Goal: Task Accomplishment & Management: Use online tool/utility

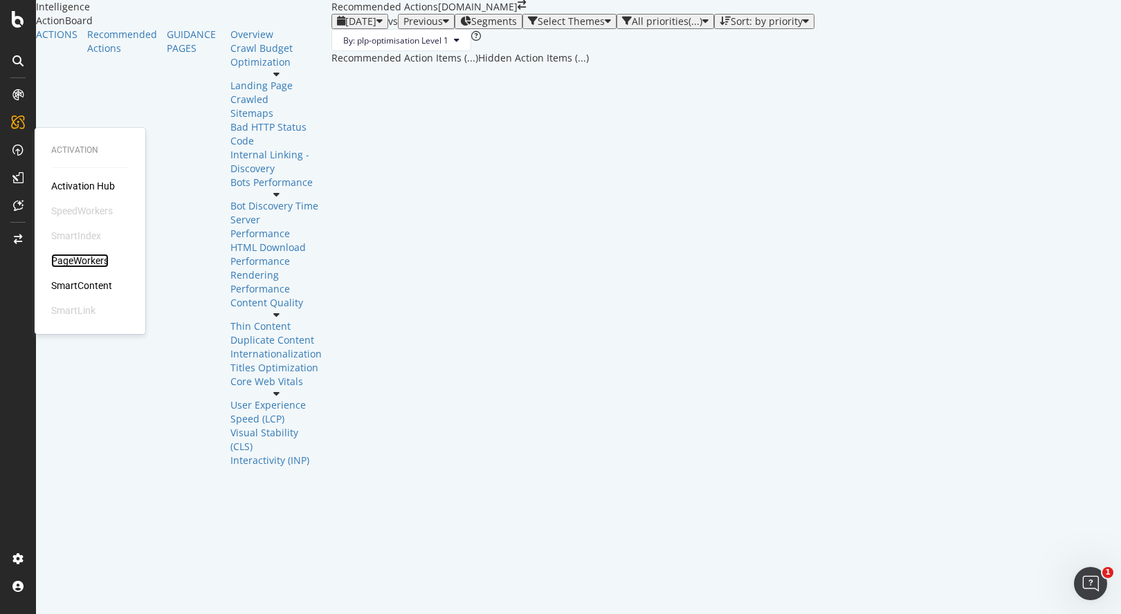
click at [82, 260] on div "PageWorkers" at bounding box center [79, 261] width 57 height 14
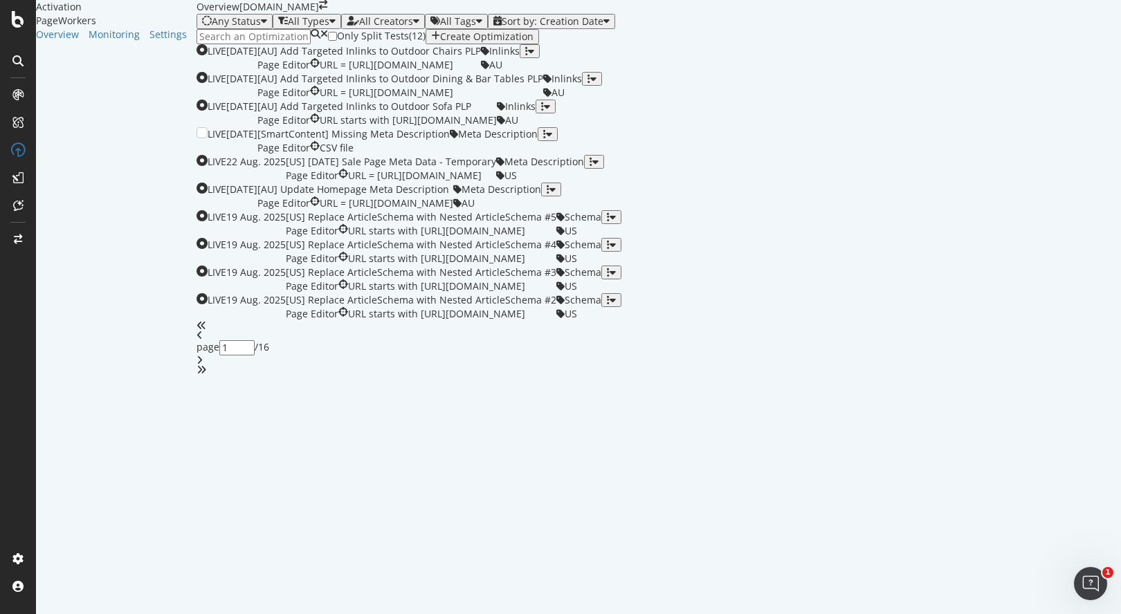
scroll to position [71, 0]
click at [453, 197] on div "[AU] Update Homepage Meta Description" at bounding box center [355, 190] width 196 height 14
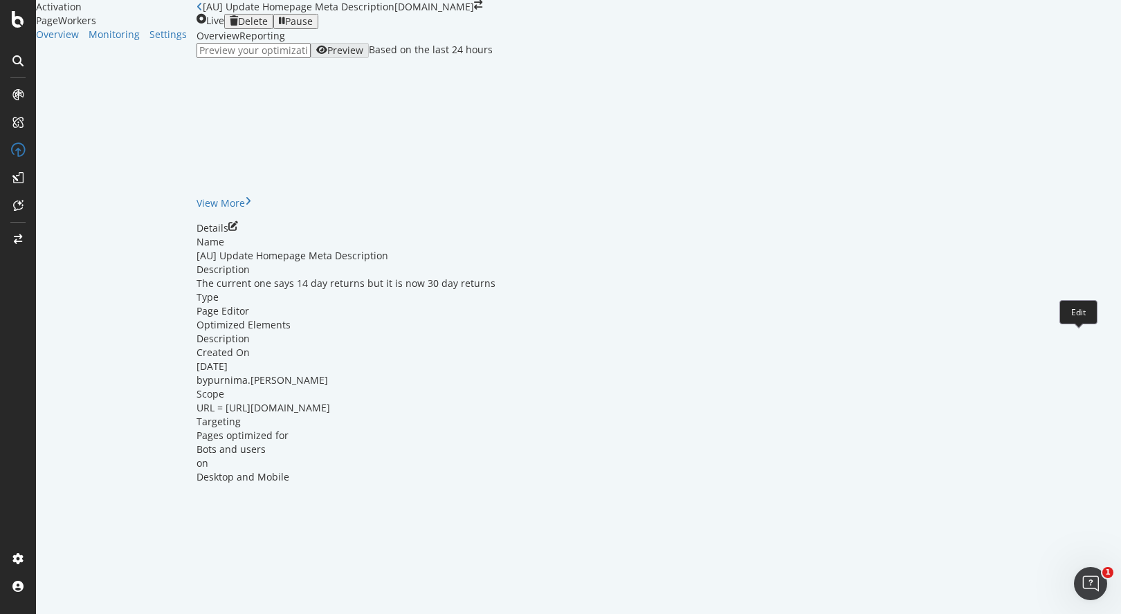
click at [238, 231] on icon "pen-to-square" at bounding box center [233, 226] width 10 height 10
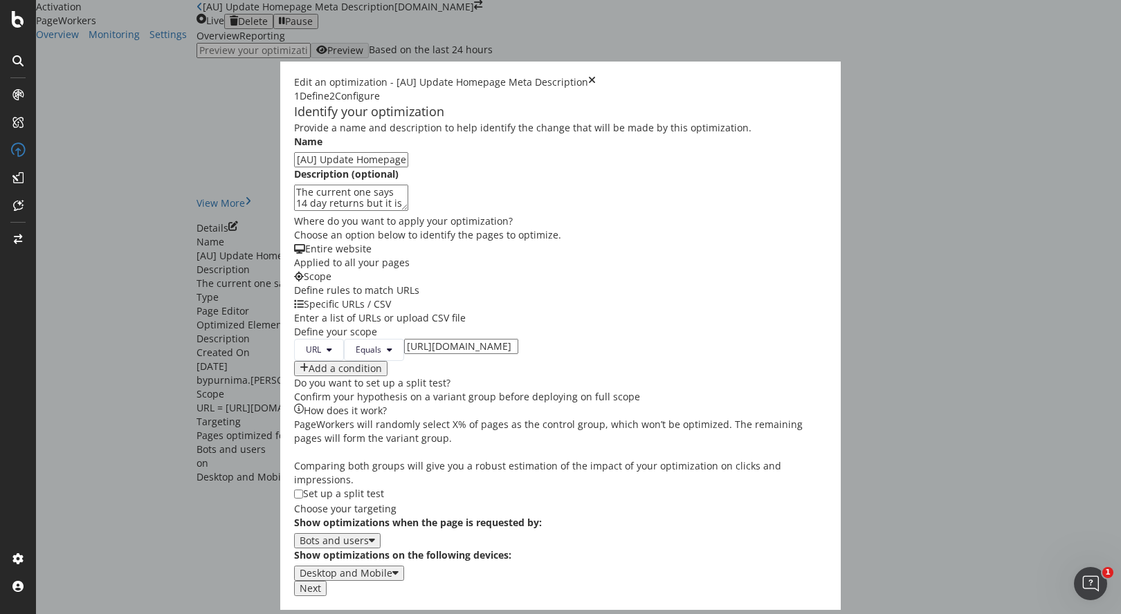
scroll to position [87, 0]
click at [327, 592] on button "Next" at bounding box center [310, 588] width 33 height 15
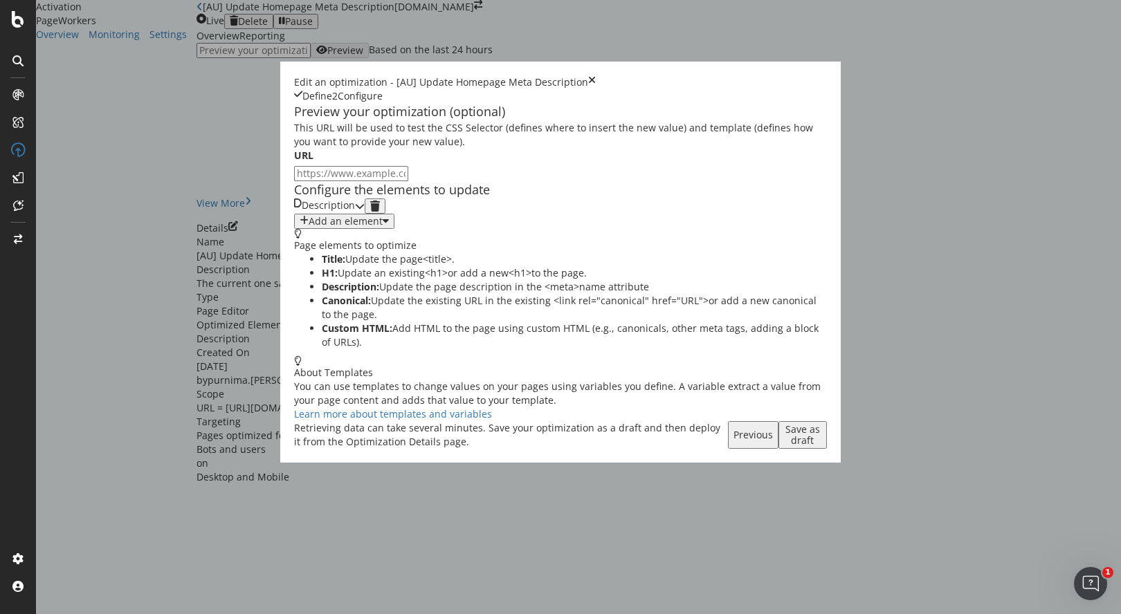
scroll to position [0, 0]
click at [365, 211] on icon "modal" at bounding box center [360, 206] width 10 height 10
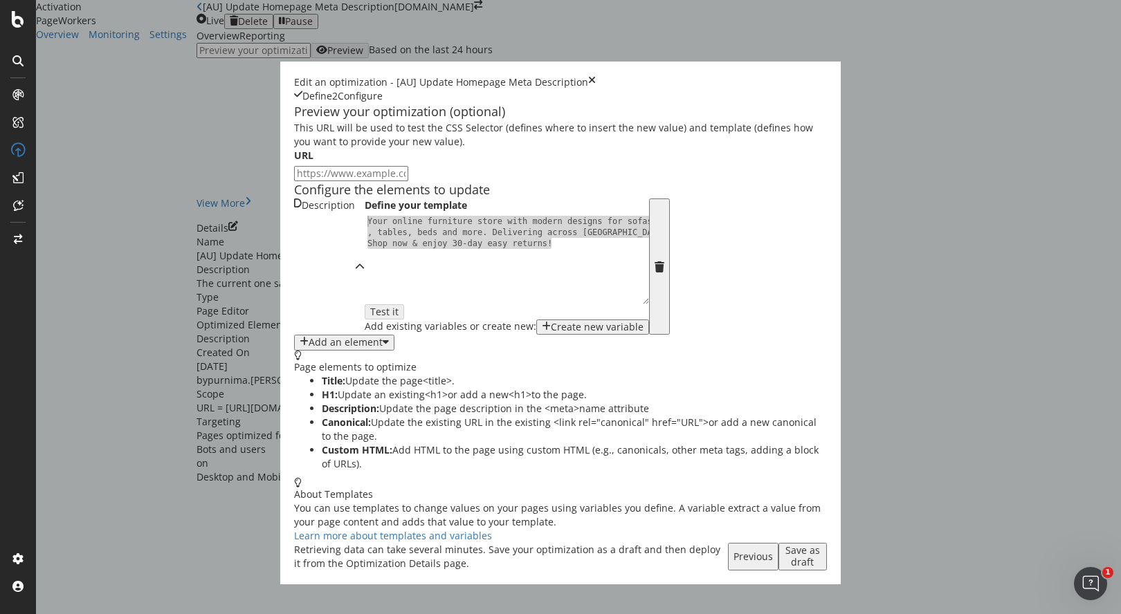
drag, startPoint x: 355, startPoint y: 349, endPoint x: 160, endPoint y: 324, distance: 196.8
click at [365, 324] on div "Define your template 1 Your online furniture store with modern designs for sofa…" at bounding box center [507, 267] width 284 height 136
type textarea "Your online furniture store with modern designs for sofas, tables, beds and mor…"
click at [365, 304] on div "Your online furniture store with modern designs for sofas , tables, beds and mo…" at bounding box center [507, 260] width 284 height 89
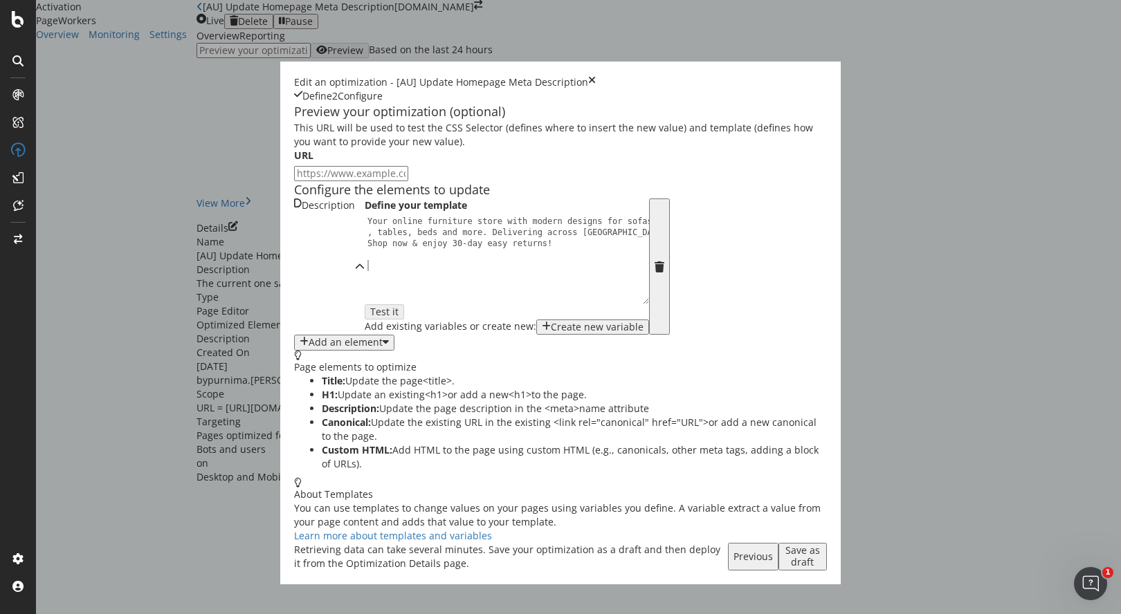
paste textarea "Discover modern furniture designs for sofas, tables, beds, and more at Castlery…"
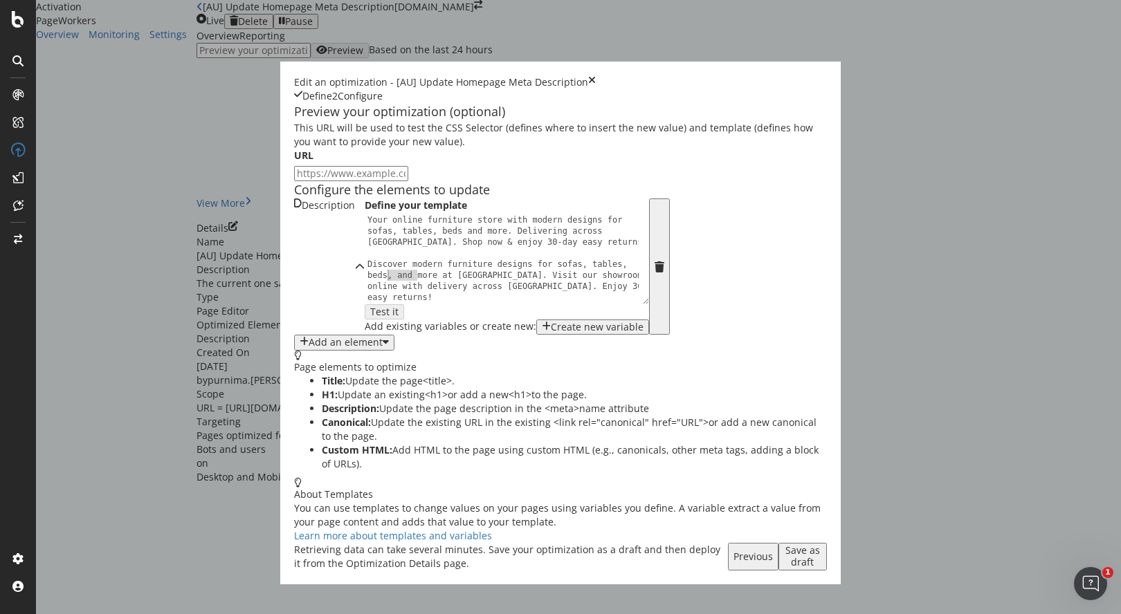
drag, startPoint x: 216, startPoint y: 379, endPoint x: 185, endPoint y: 379, distance: 30.5
click at [365, 379] on div "Your online furniture store with modern designs for sofas, tables, beds and mor…" at bounding box center [506, 297] width 282 height 165
click at [425, 379] on div "Your online furniture store with modern designs for sofas, tables, beds and mor…" at bounding box center [506, 297] width 282 height 165
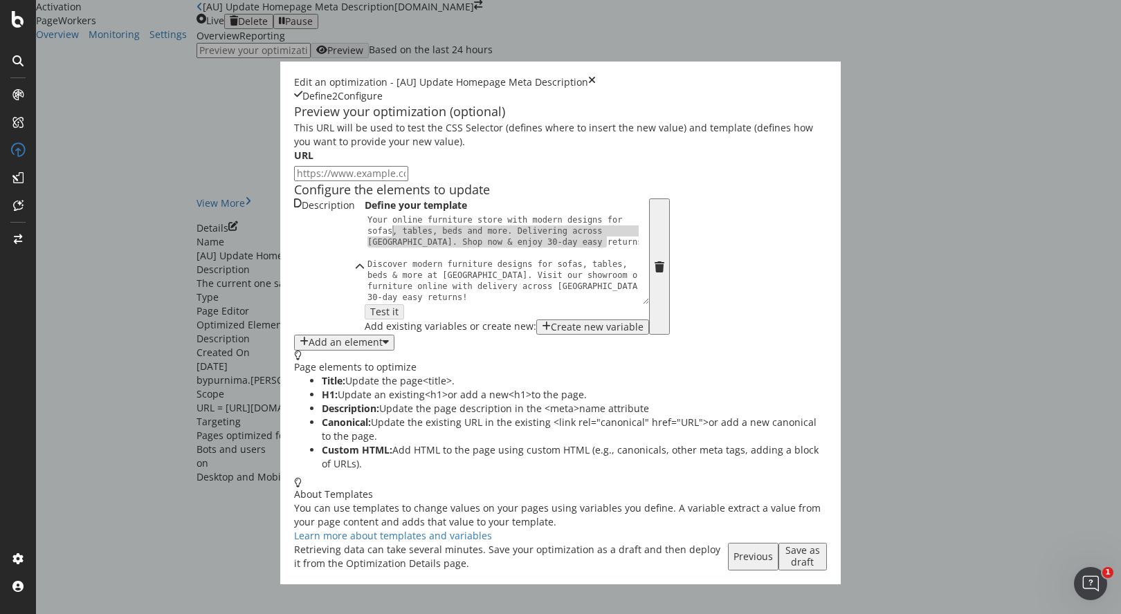
scroll to position [0, 0]
drag, startPoint x: 417, startPoint y: 347, endPoint x: 167, endPoint y: 324, distance: 250.9
click at [365, 324] on div "Your online furniture store with modern designs for sofas, tables, beds and mor…" at bounding box center [506, 298] width 282 height 165
type textarea "Your online furniture store with modern designs for sofas, tables, beds and mor…"
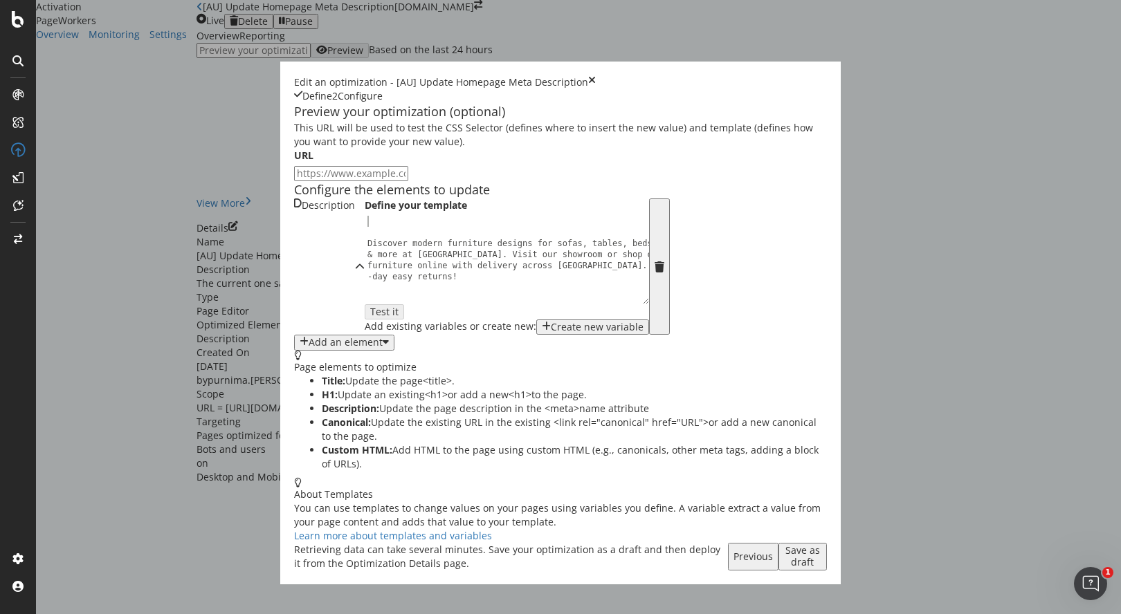
click at [365, 347] on div "Discover modern furniture designs for sofas, tables, beds & more at Castlery. V…" at bounding box center [511, 287] width 292 height 143
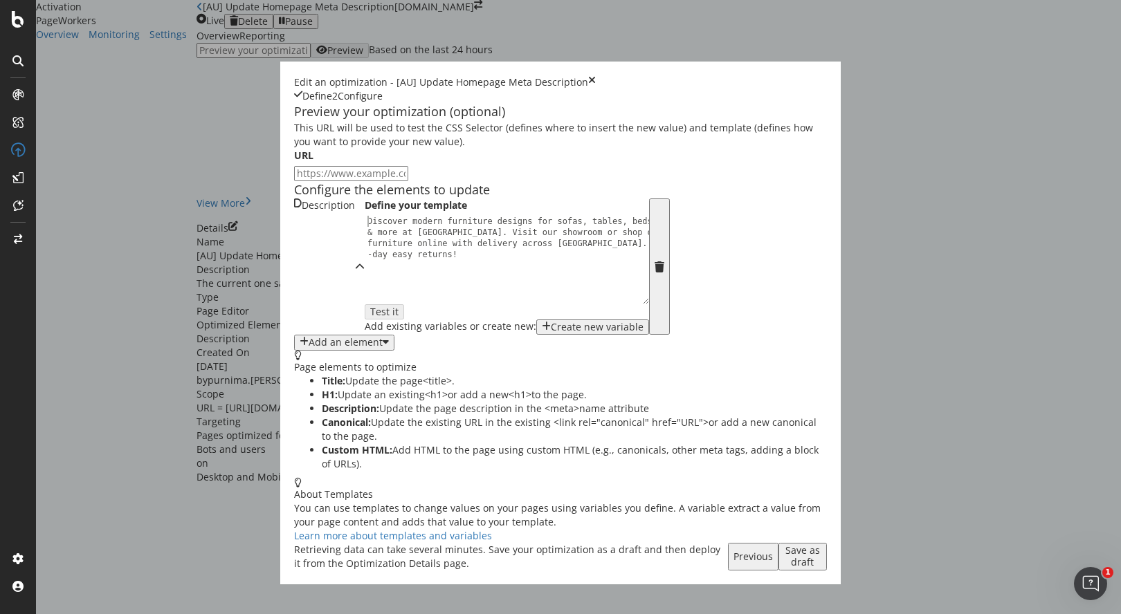
type textarea "Discover modern furniture designs for sofas, tables, beds & more at Castlery. V…"
click at [821, 567] on div "Save as draft" at bounding box center [802, 556] width 37 height 22
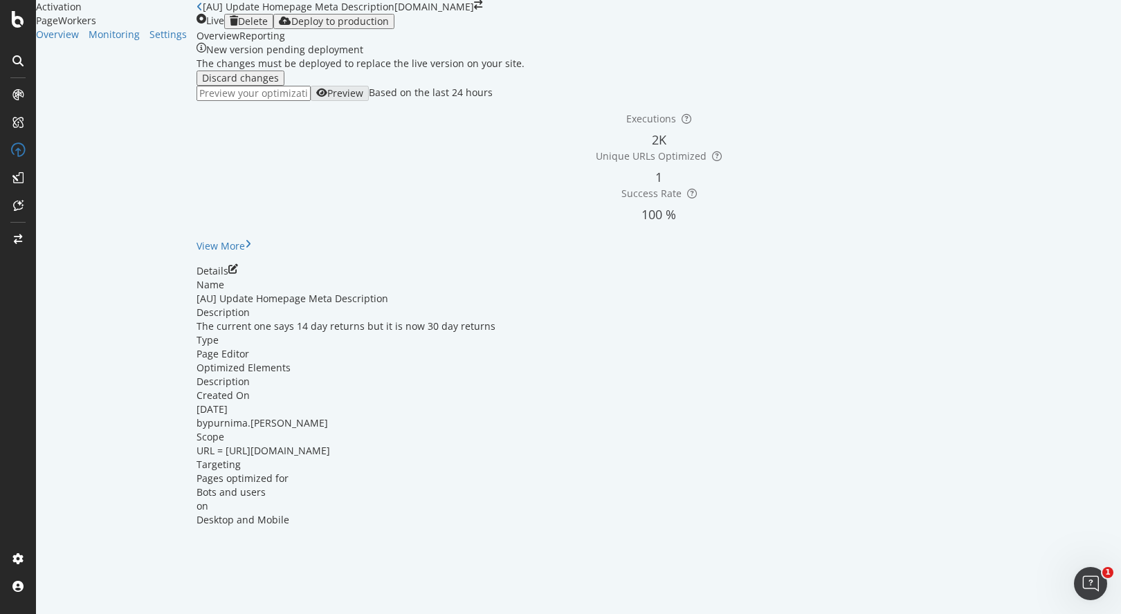
click at [8, 614] on icon "close toast" at bounding box center [4, 621] width 8 height 14
click at [389, 27] on div "Deploy to production" at bounding box center [340, 21] width 98 height 11
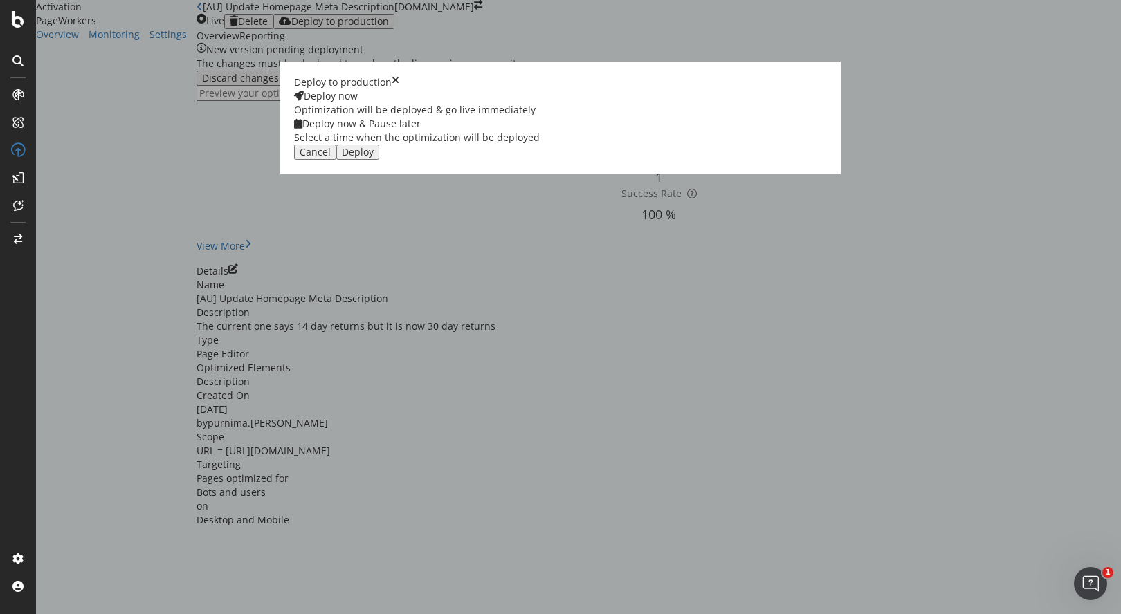
click at [374, 158] on div "Deploy" at bounding box center [358, 152] width 32 height 11
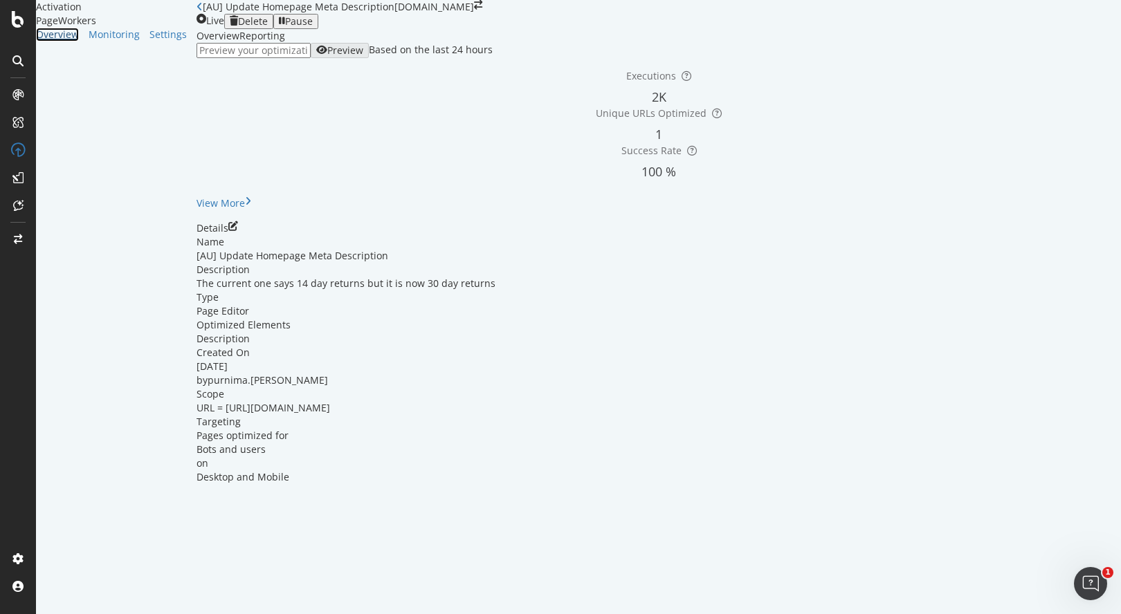
click at [64, 42] on div "Overview" at bounding box center [57, 35] width 43 height 14
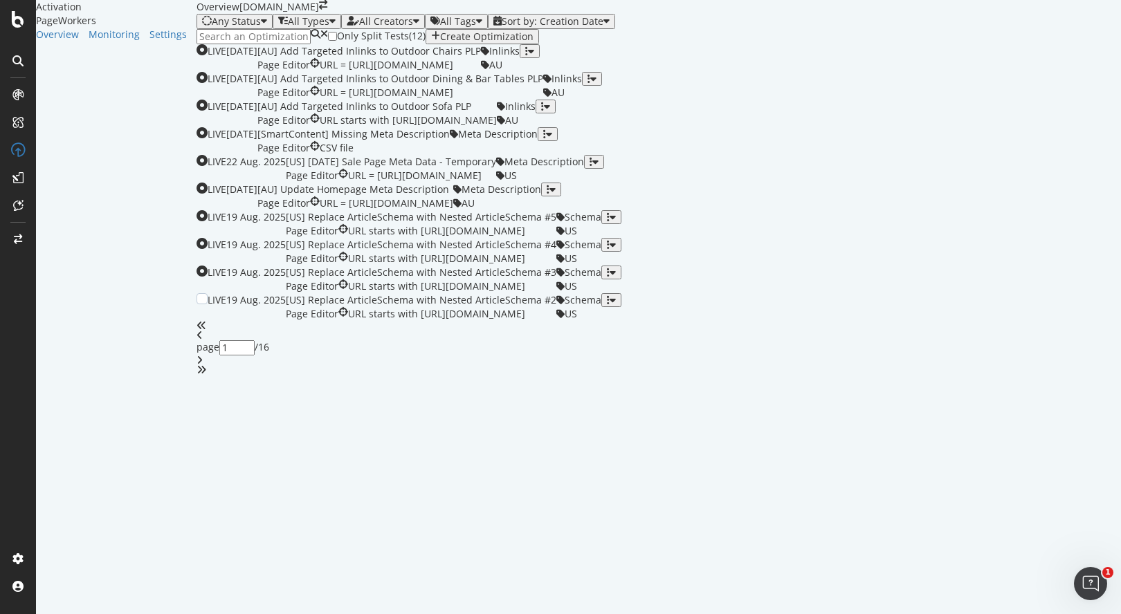
scroll to position [434, 0]
click at [203, 365] on icon "angle-right" at bounding box center [200, 361] width 6 height 10
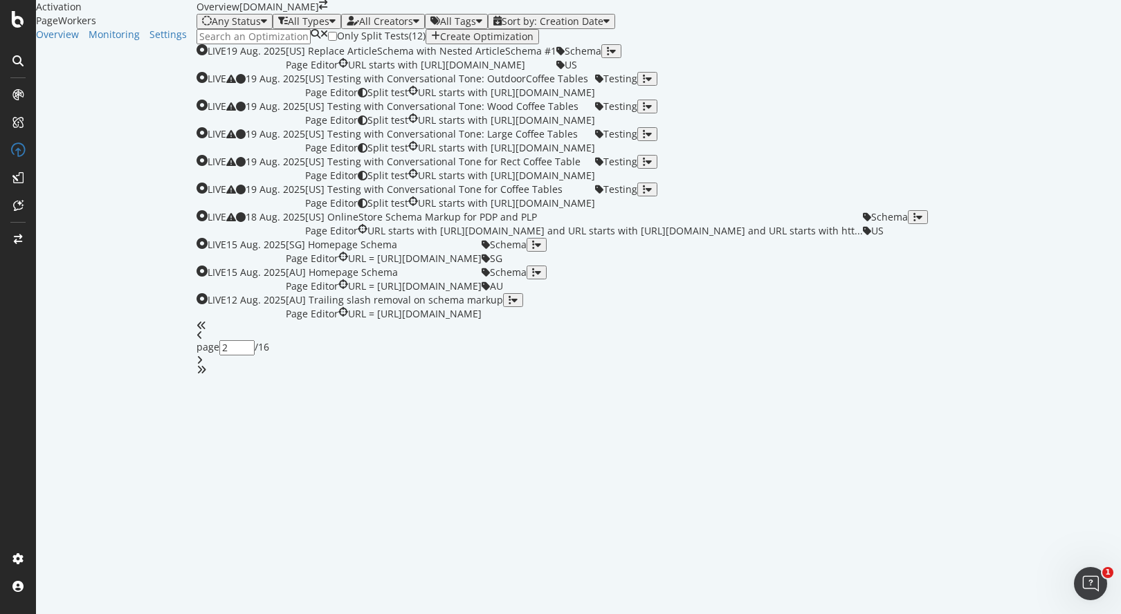
type input "2"
click at [379, 280] on div "[AU] Homepage Schema" at bounding box center [384, 273] width 196 height 14
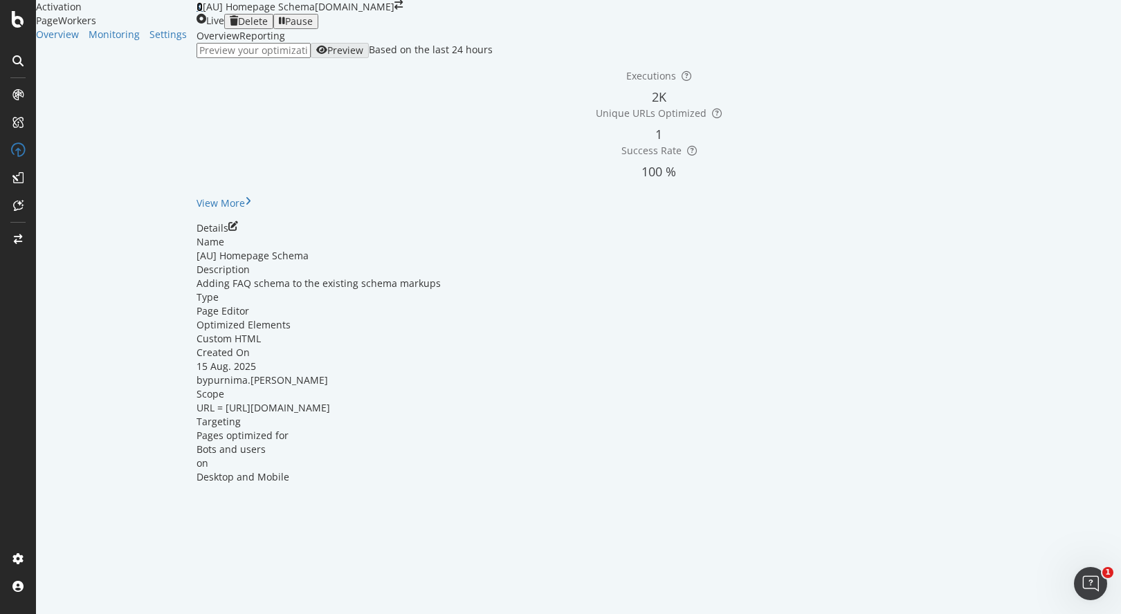
click at [197, 12] on icon at bounding box center [200, 7] width 6 height 10
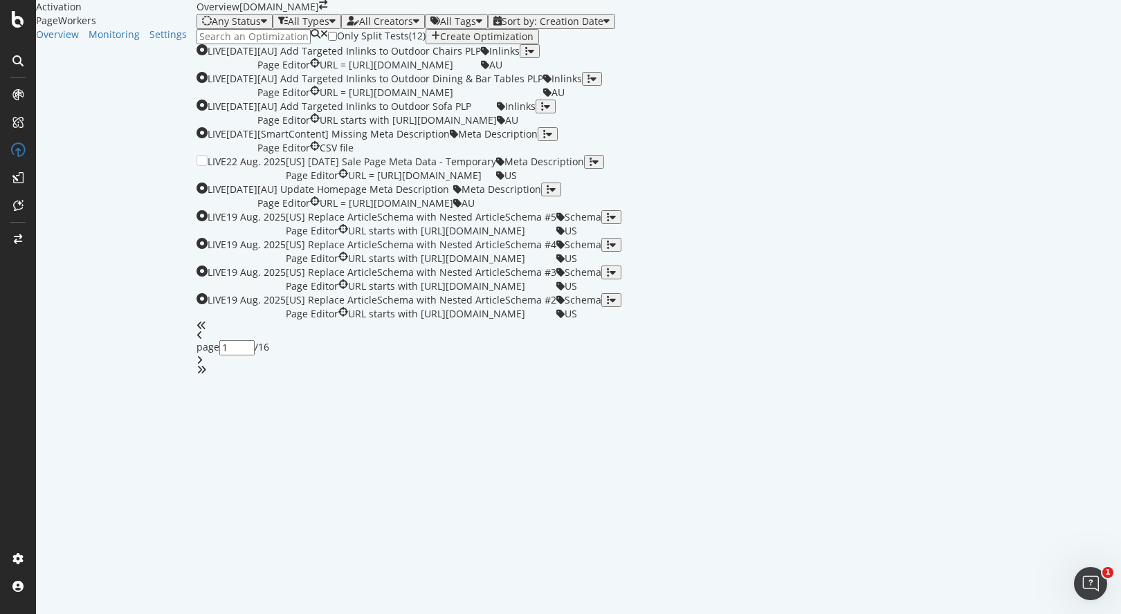
scroll to position [434, 0]
click at [203, 365] on icon "angle-right" at bounding box center [200, 361] width 6 height 10
type input "2"
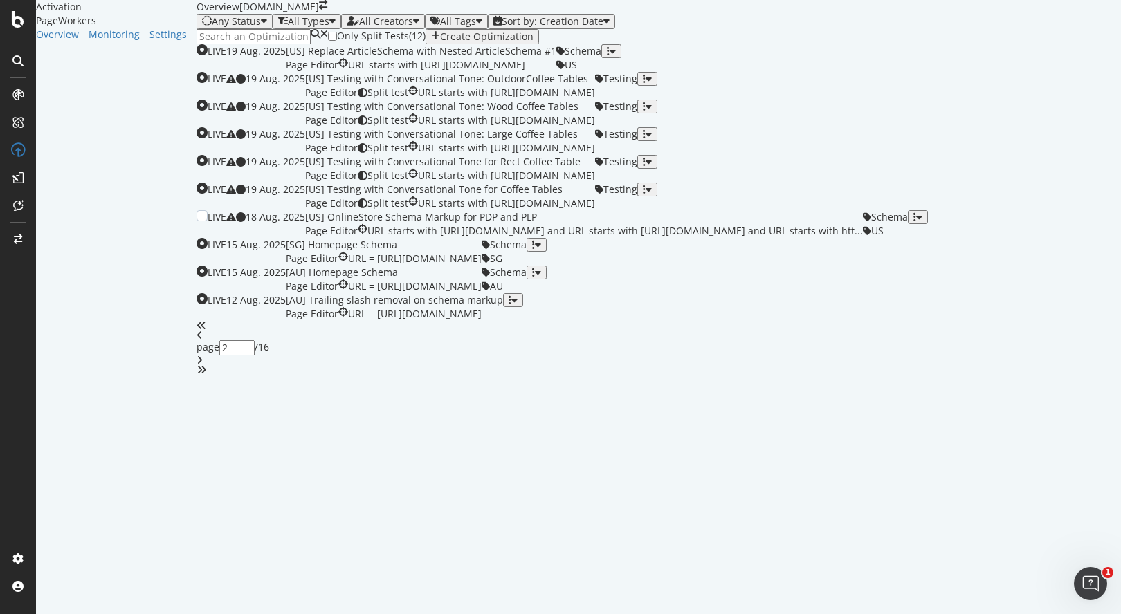
scroll to position [289, 0]
click at [468, 224] on div "[US] OnlineStore Schema Markup for PDP and PLP" at bounding box center [584, 217] width 558 height 14
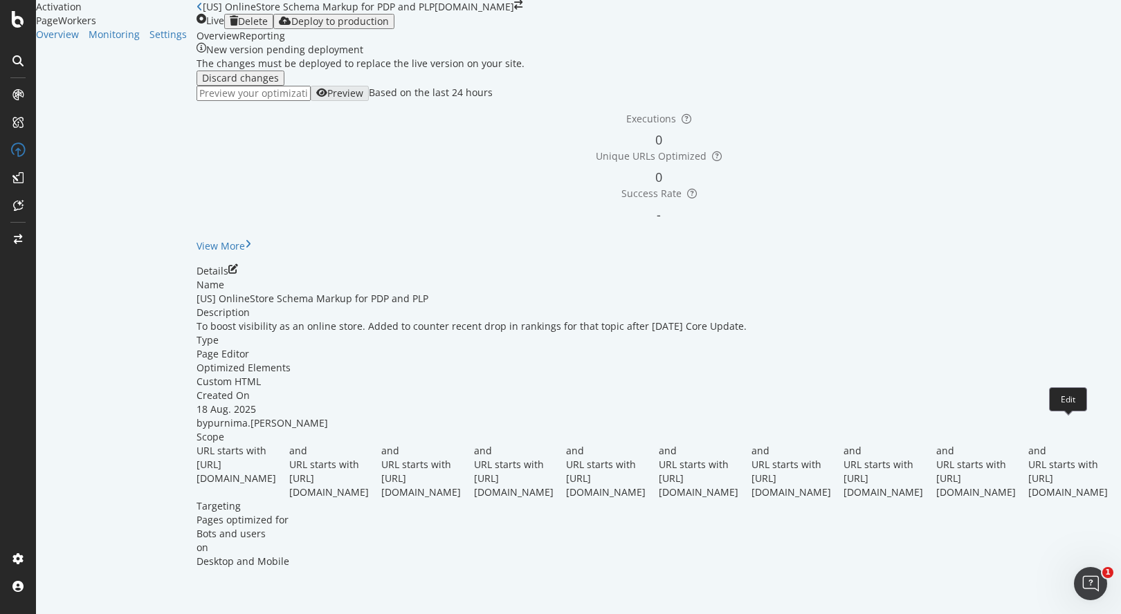
click at [238, 274] on icon "pen-to-square" at bounding box center [233, 269] width 10 height 10
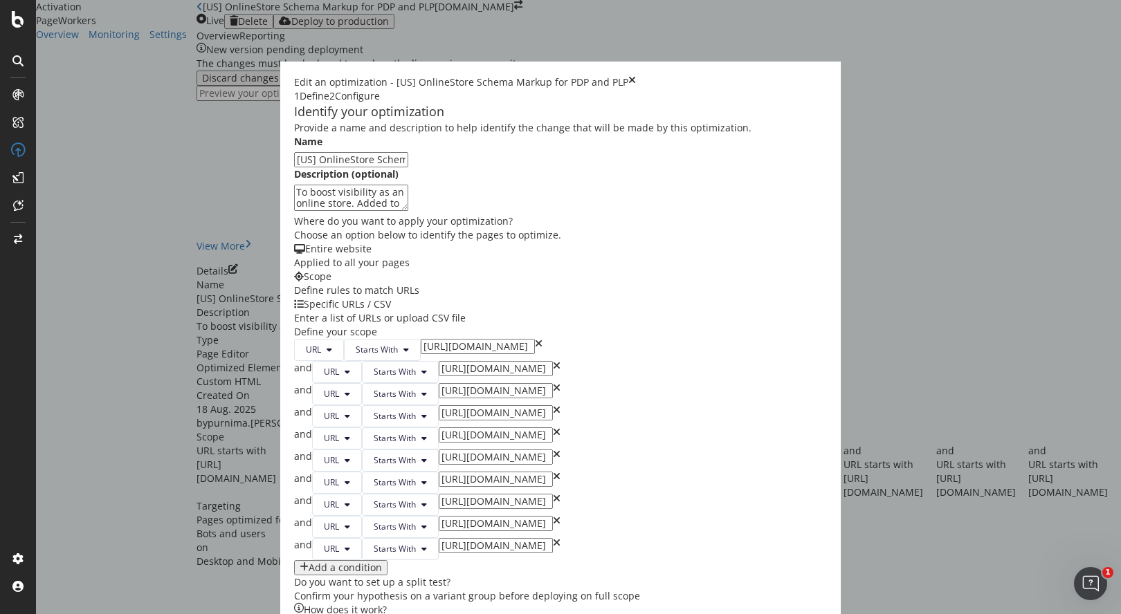
scroll to position [282, 0]
click at [439, 361] on input "[URL][DOMAIN_NAME]" at bounding box center [496, 368] width 114 height 15
click at [535, 339] on icon "times" at bounding box center [539, 350] width 8 height 22
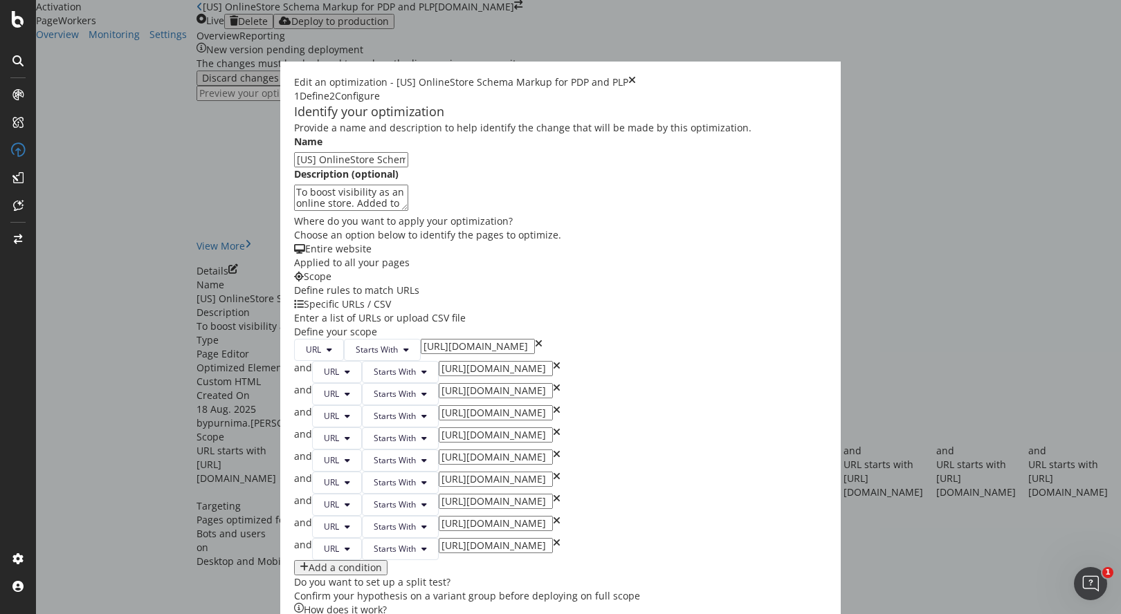
type input "[URL][DOMAIN_NAME]"
type input "https://www.castlery.com/us/sofas/"
type input "https://www.castlery.com/us/tables/"
type input "https://www.castlery.com/us/chairs/"
type input "https://www.castlery.com/us/beds/"
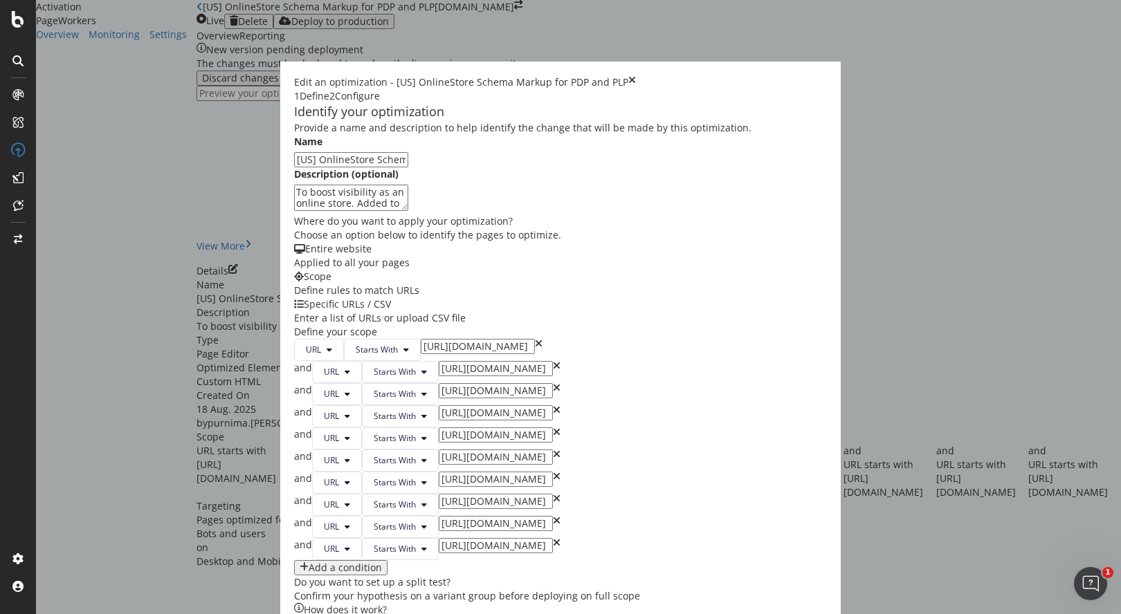
type input "https://www.castlery.com/us/storage/"
type input "https://www.castlery.com/us/furniture-sets/"
type input "https://www.castlery.com/us/outdoor/"
type input "https://www.castlery.com/us/accessories/"
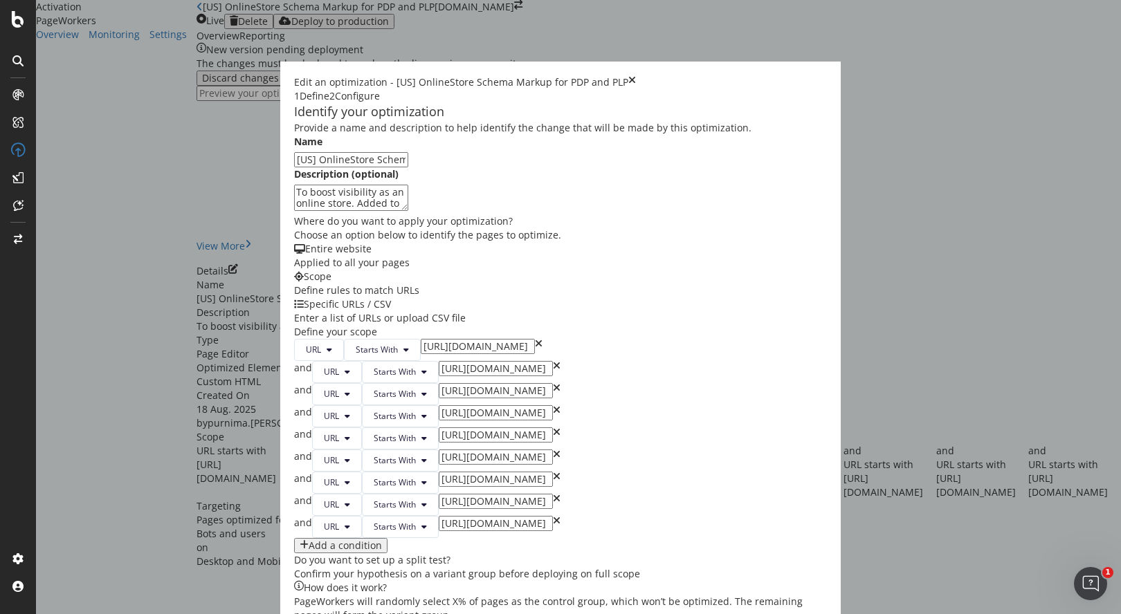
click at [294, 361] on div "and" at bounding box center [303, 372] width 18 height 22
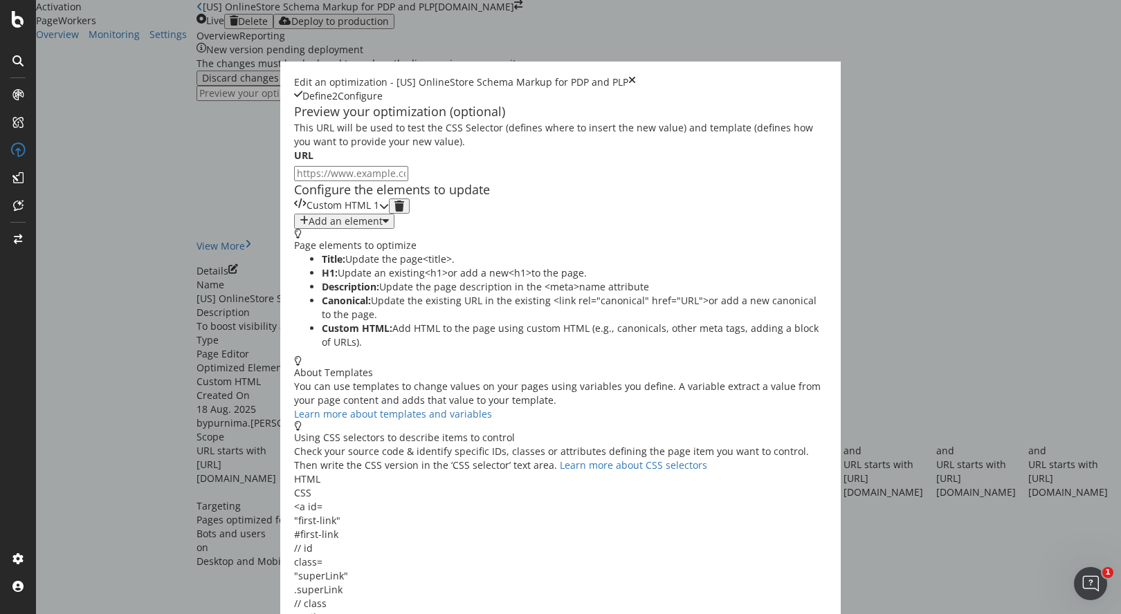
click at [389, 211] on icon "modal" at bounding box center [384, 206] width 10 height 10
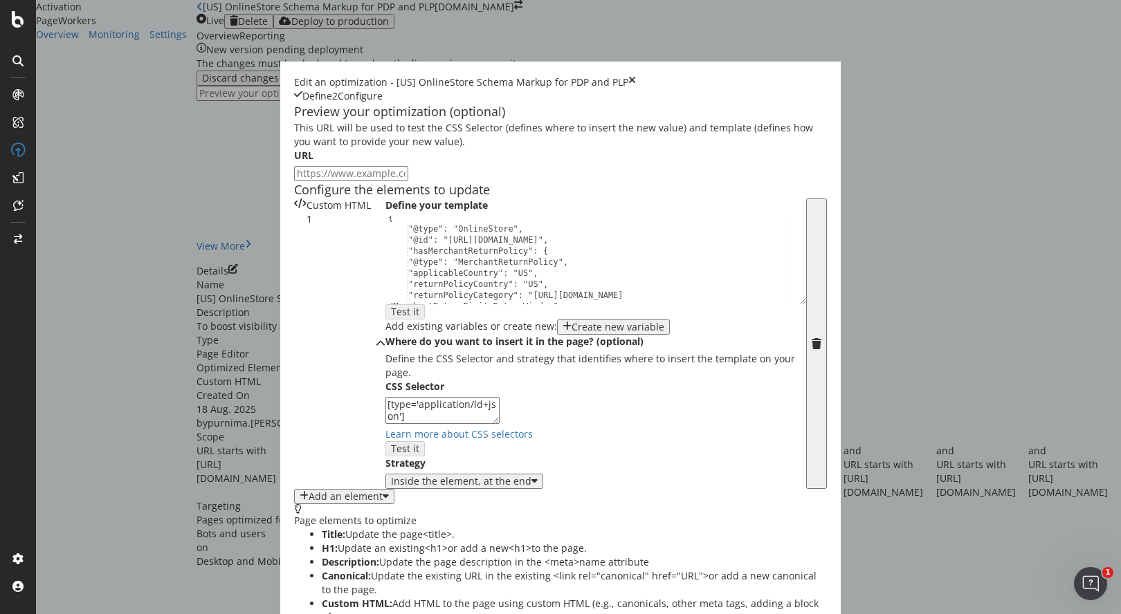
scroll to position [3, 0]
click at [385, 333] on div "{ "@type": "OnlineStore", "@id": "https://www.castlery.com/us#OnlineStore", "ha…" at bounding box center [590, 272] width 410 height 120
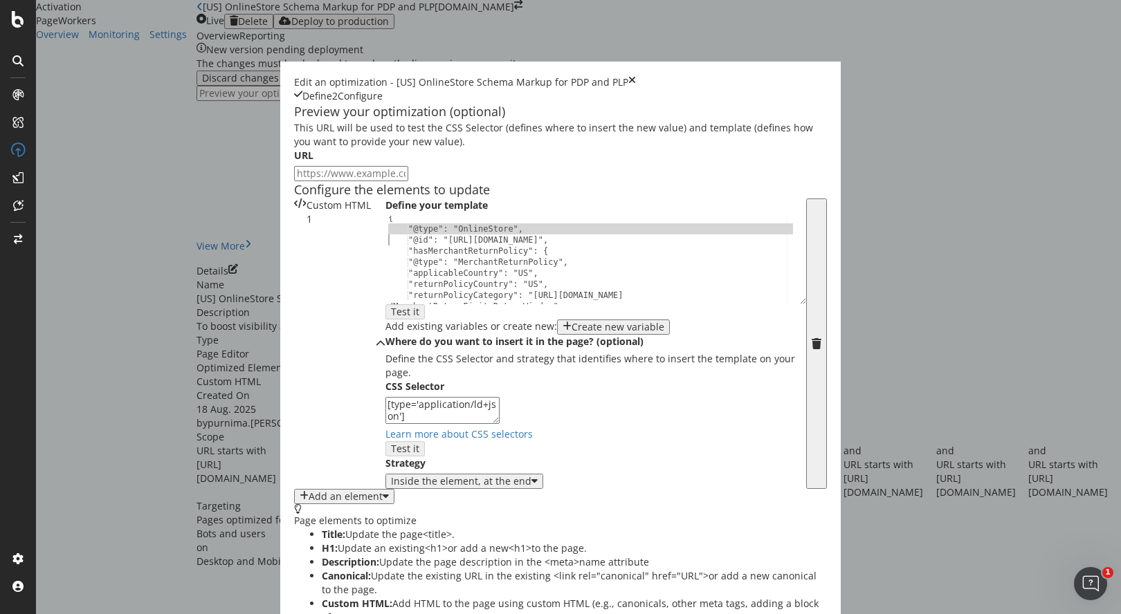
click at [385, 333] on div "{ "@type": "OnlineStore", "@id": "https://www.castlery.com/us#OnlineStore", "ha…" at bounding box center [590, 272] width 410 height 120
click at [385, 331] on div "{ "@type": "OnlineStore", "@id": "https://www.castlery.com/us#OnlineStore", "ha…" at bounding box center [590, 272] width 410 height 120
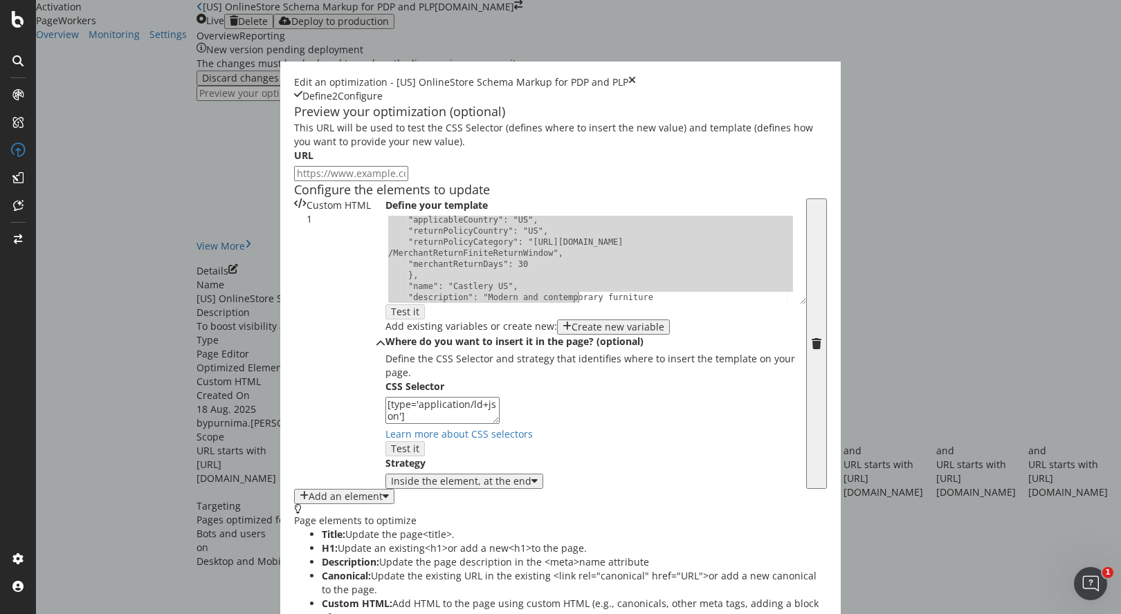
scroll to position [212, 0]
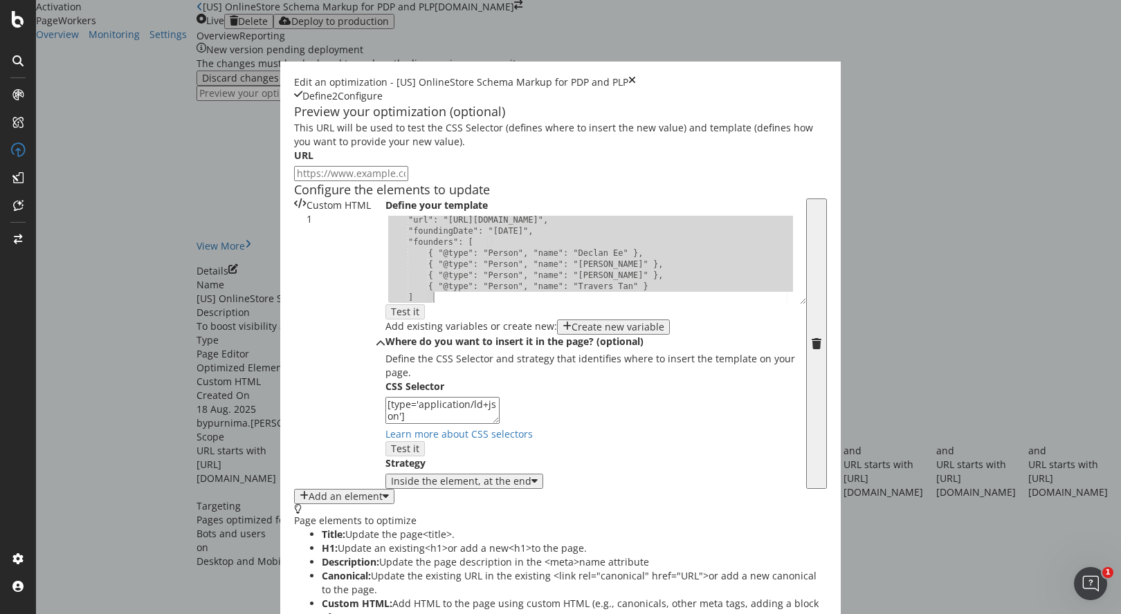
drag, startPoint x: 166, startPoint y: 325, endPoint x: 371, endPoint y: 486, distance: 260.7
click at [385, 486] on div "Define your template "url": "https://www.castlery.com/us", "foundingDate": "201…" at bounding box center [595, 344] width 421 height 291
type textarea "{ "@type": "Person", "name": "Travers Tan" } ]"
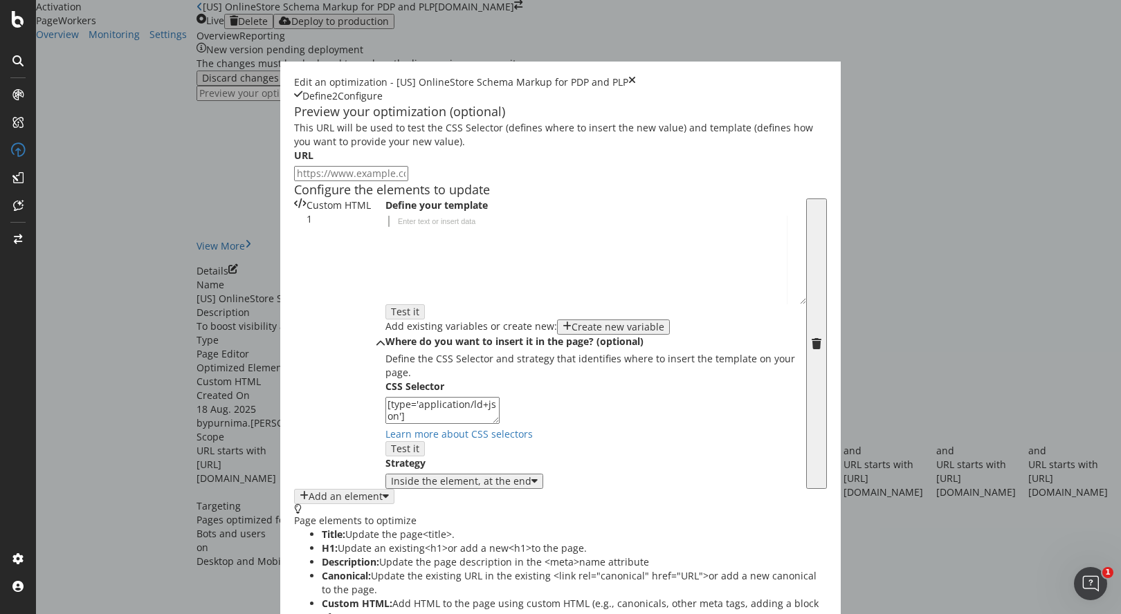
paste textarea "]"
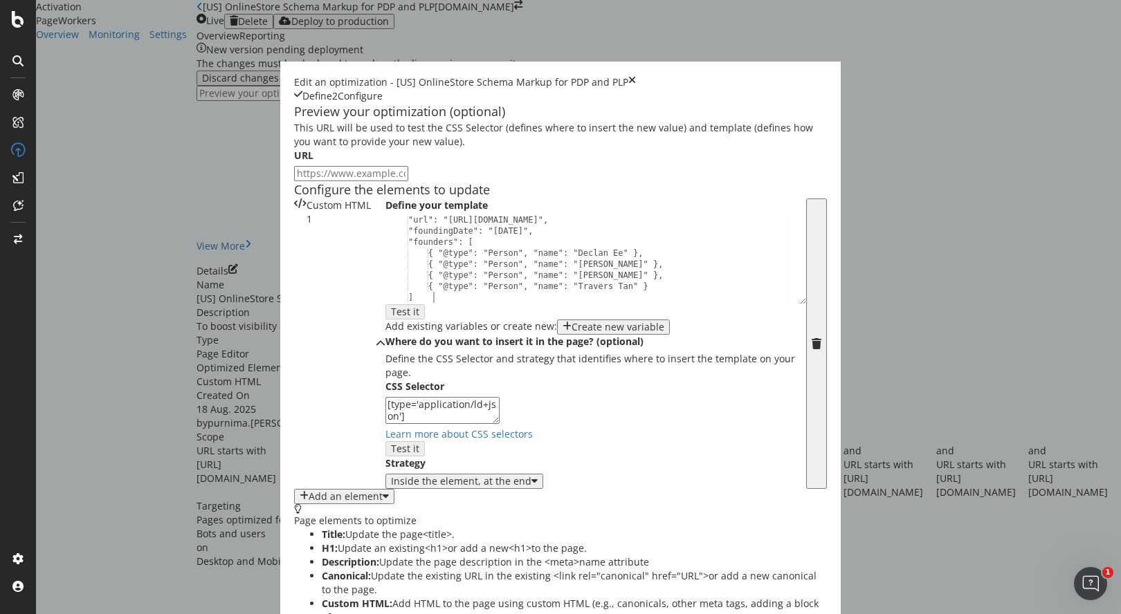
type textarea "]"
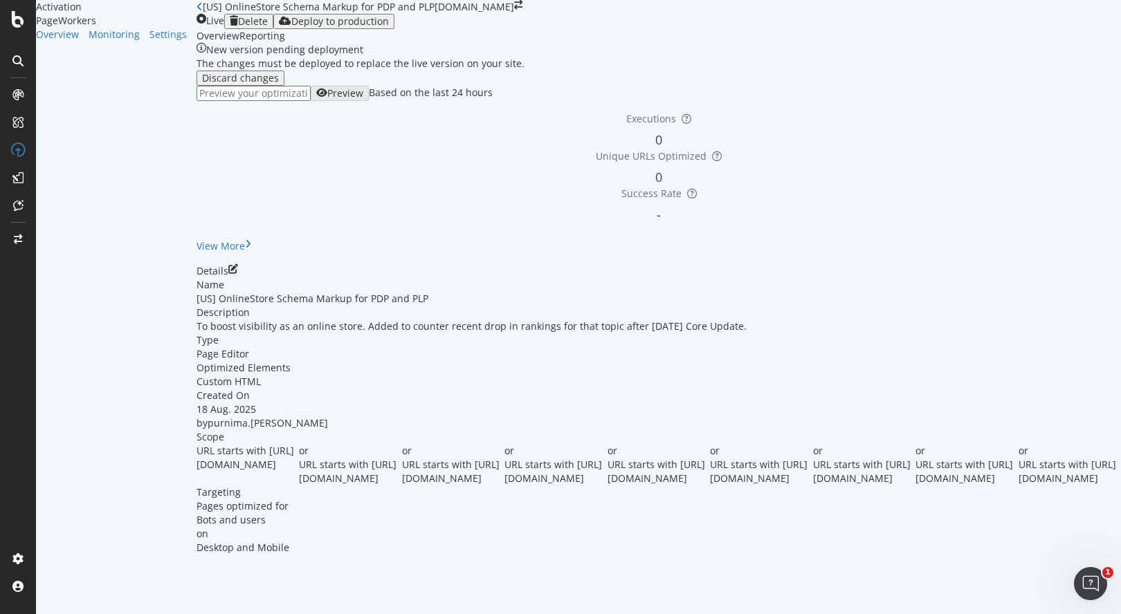
scroll to position [205, 0]
drag, startPoint x: 547, startPoint y: 399, endPoint x: 383, endPoint y: 405, distance: 164.8
click at [383, 444] on div "or URL starts with https://www.castlery.com/us/sofas/" at bounding box center [350, 465] width 102 height 42
copy span "https://www.castlery.com/us/sofas/"
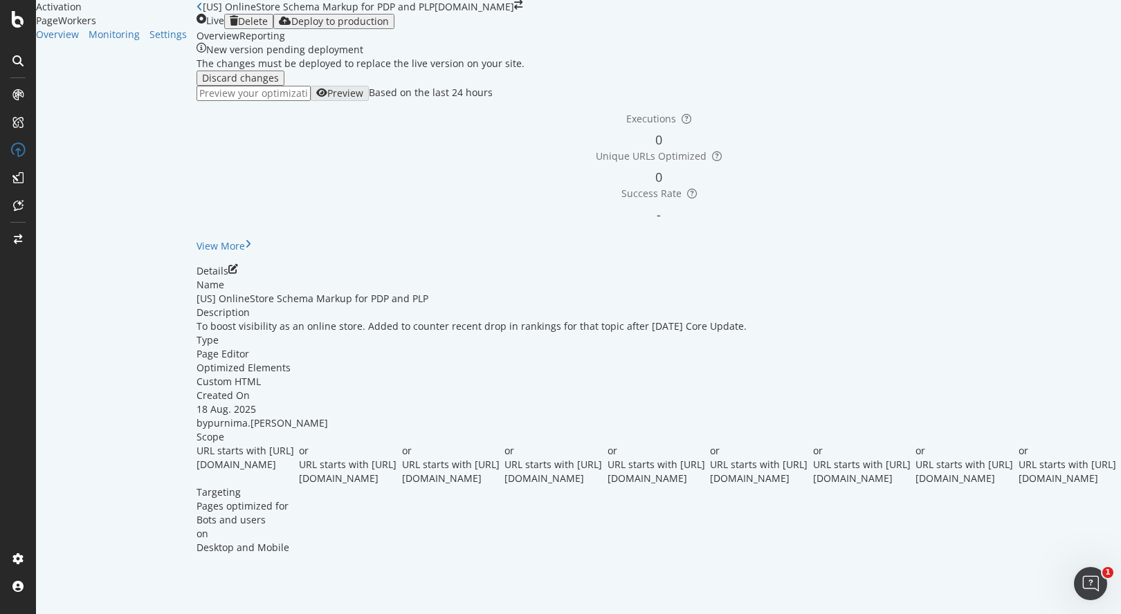
click at [272, 101] on input "url" at bounding box center [254, 93] width 114 height 15
paste input "https://www.castlery.com/us/sofas/"
type input "https://www.castlery.com/us/sofas/"
click at [363, 99] on div "Preview" at bounding box center [345, 93] width 36 height 11
click at [238, 274] on icon "pen-to-square" at bounding box center [233, 269] width 10 height 10
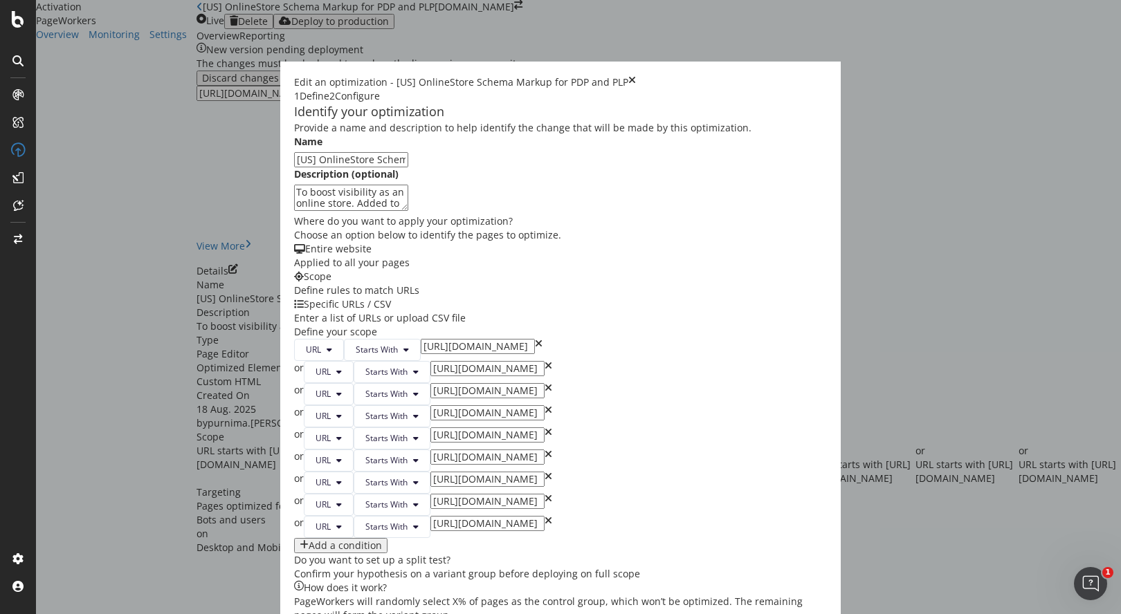
scroll to position [221, 0]
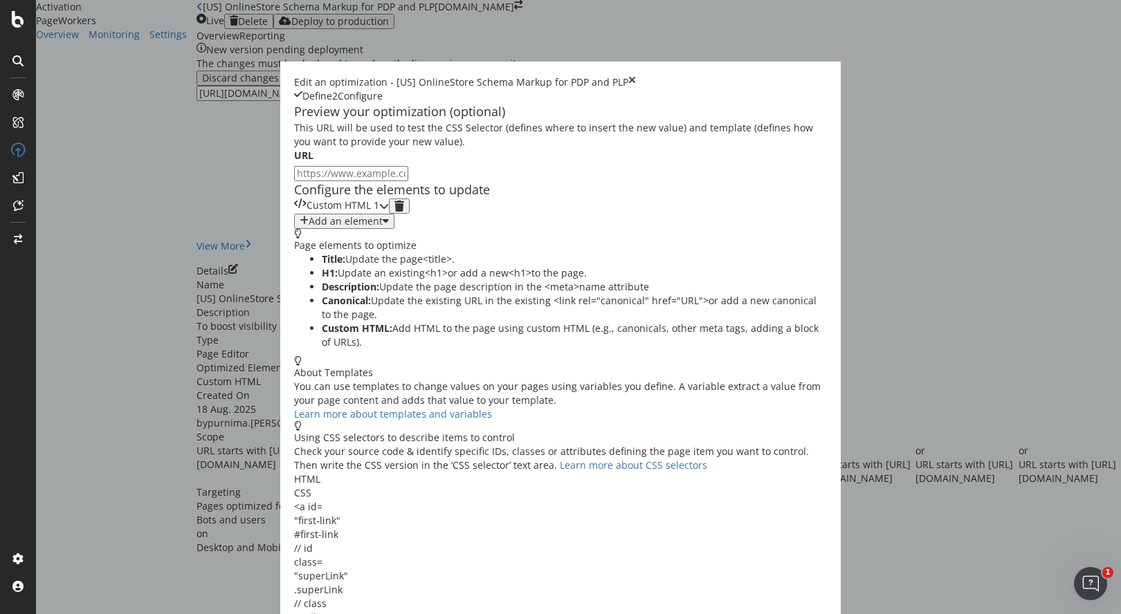
click at [389, 211] on icon "modal" at bounding box center [384, 206] width 10 height 10
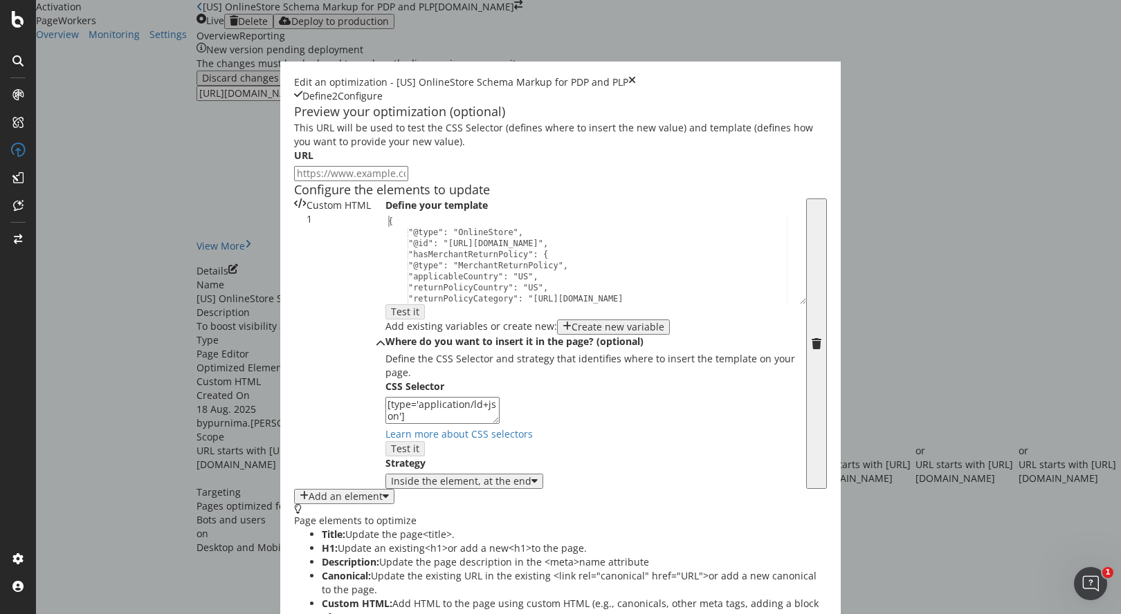
click at [385, 324] on div "{ "@type": "OnlineStore", "@id": "https://www.castlery.com/us#OnlineStore", "ha…" at bounding box center [590, 276] width 410 height 120
type textarea "{"
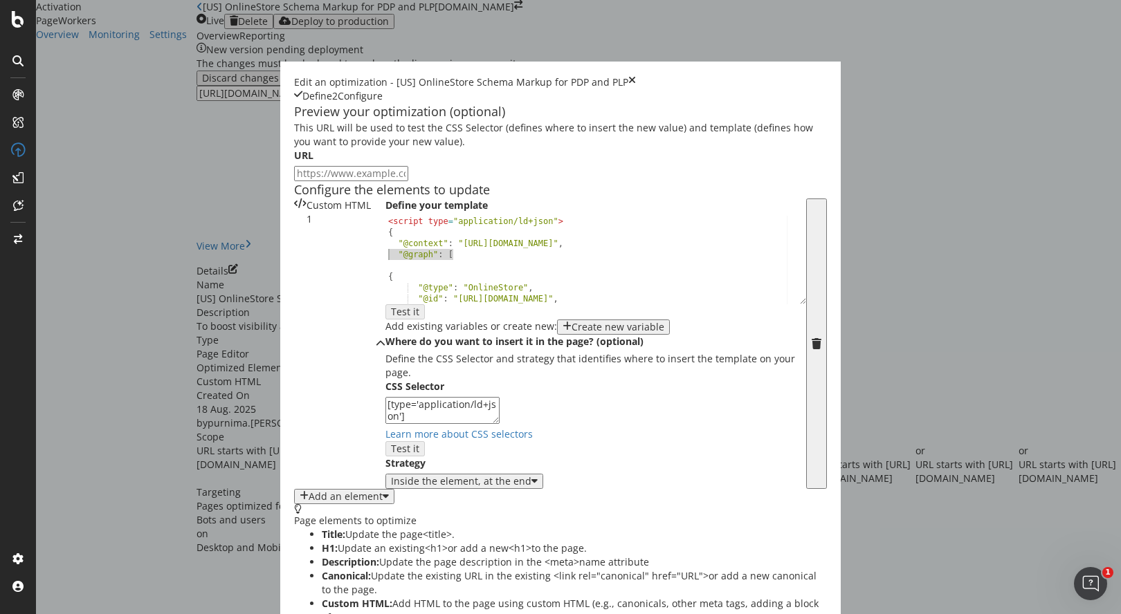
drag, startPoint x: 239, startPoint y: 362, endPoint x: 163, endPoint y: 363, distance: 75.4
click at [385, 325] on div "< script type = "application/ld+json" > { "@context" : "https://schema.org" , "…" at bounding box center [590, 270] width 410 height 109
type textarea ""@graph": ["
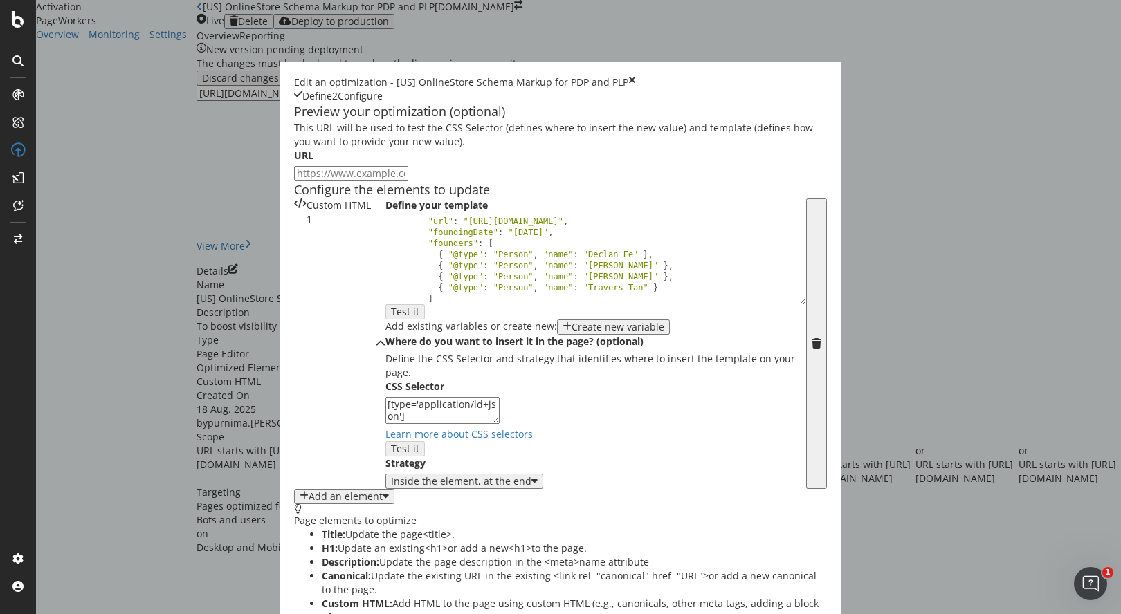
scroll to position [245, 0]
type textarea ""@context": "https://schema.org","
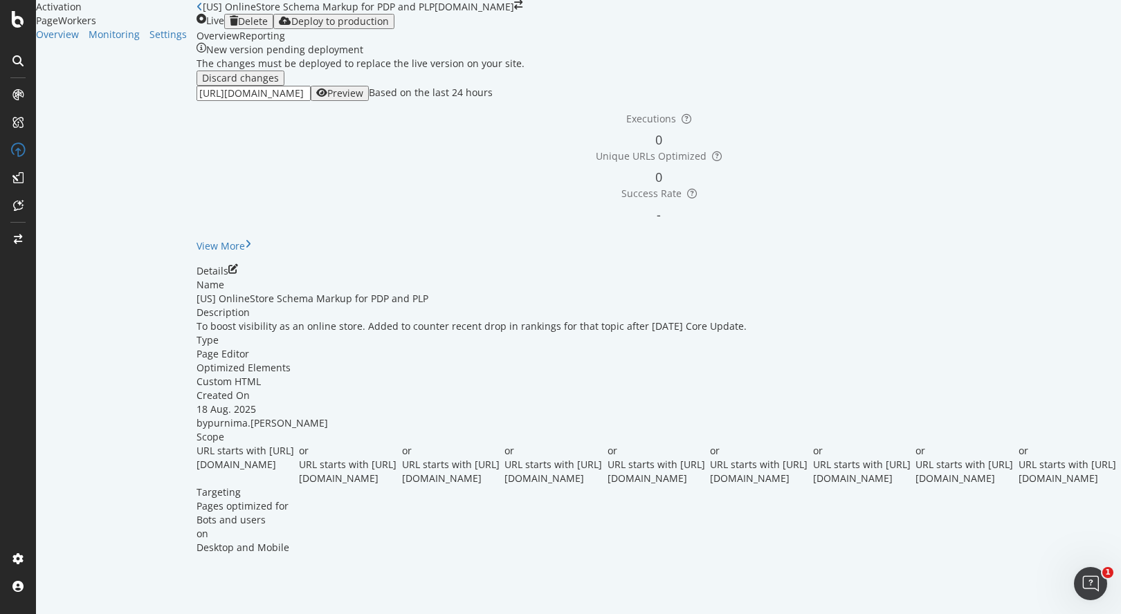
click at [363, 99] on div "Preview" at bounding box center [345, 93] width 36 height 11
click at [238, 274] on icon "pen-to-square" at bounding box center [233, 269] width 10 height 10
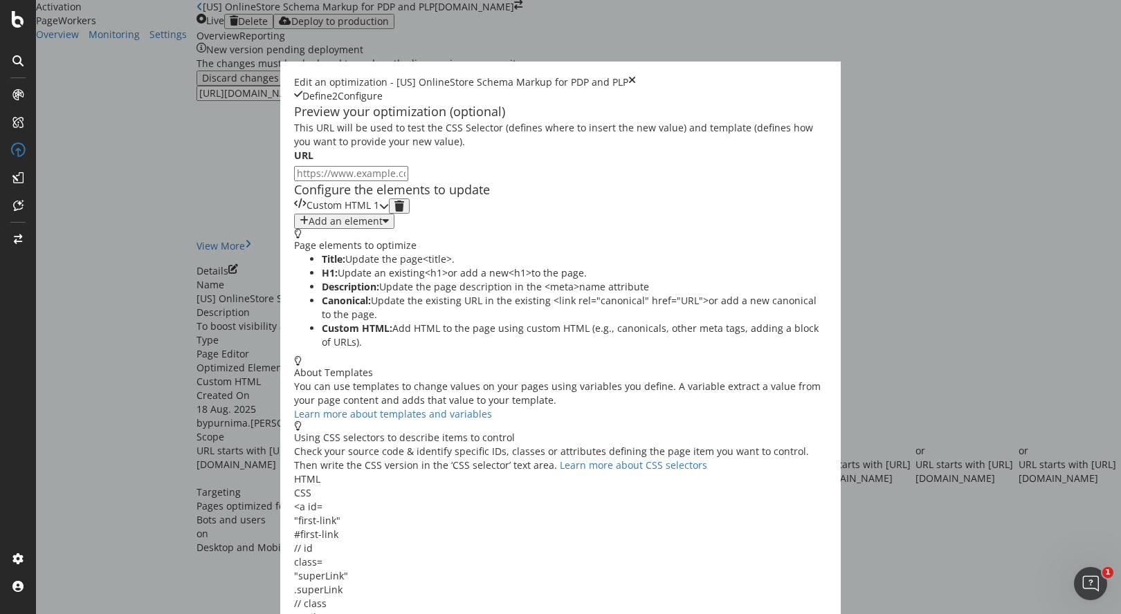
click at [389, 211] on icon "modal" at bounding box center [384, 206] width 10 height 10
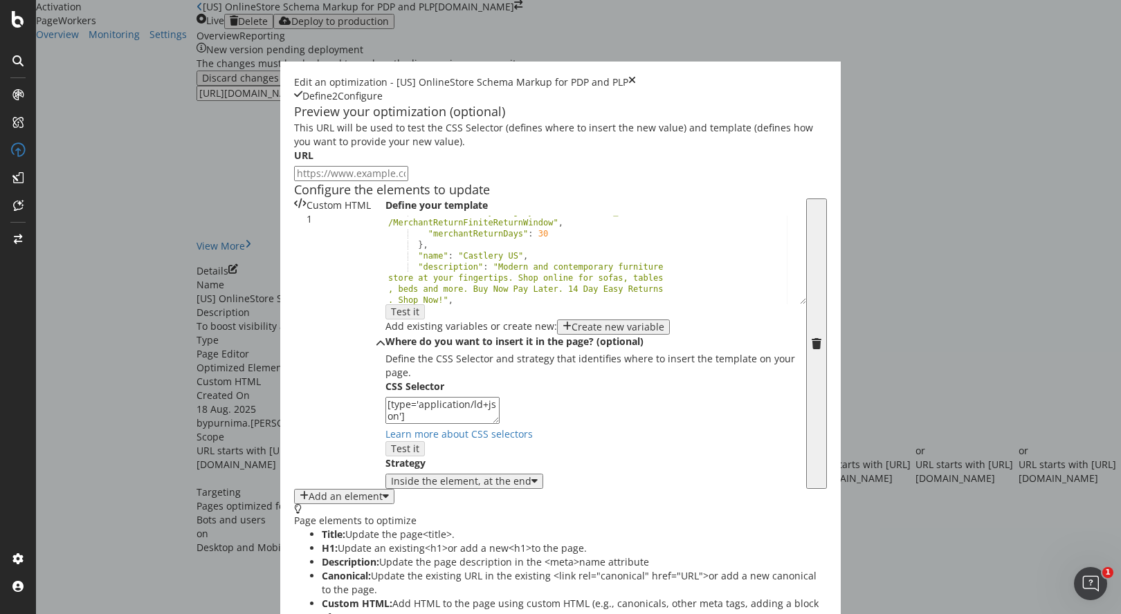
scroll to position [122, 0]
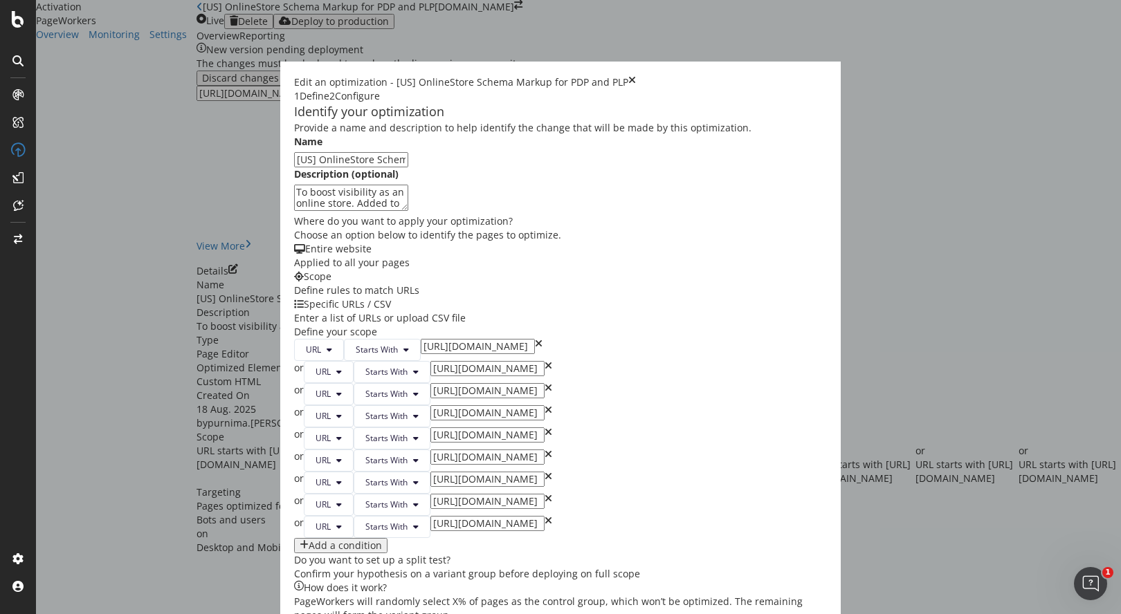
click at [827, 75] on div "Edit an optimization - [US] OnlineStore Schema Markup for PDP and PLP 1 Define …" at bounding box center [560, 89] width 533 height 28
click at [636, 75] on icon "times" at bounding box center [632, 82] width 8 height 14
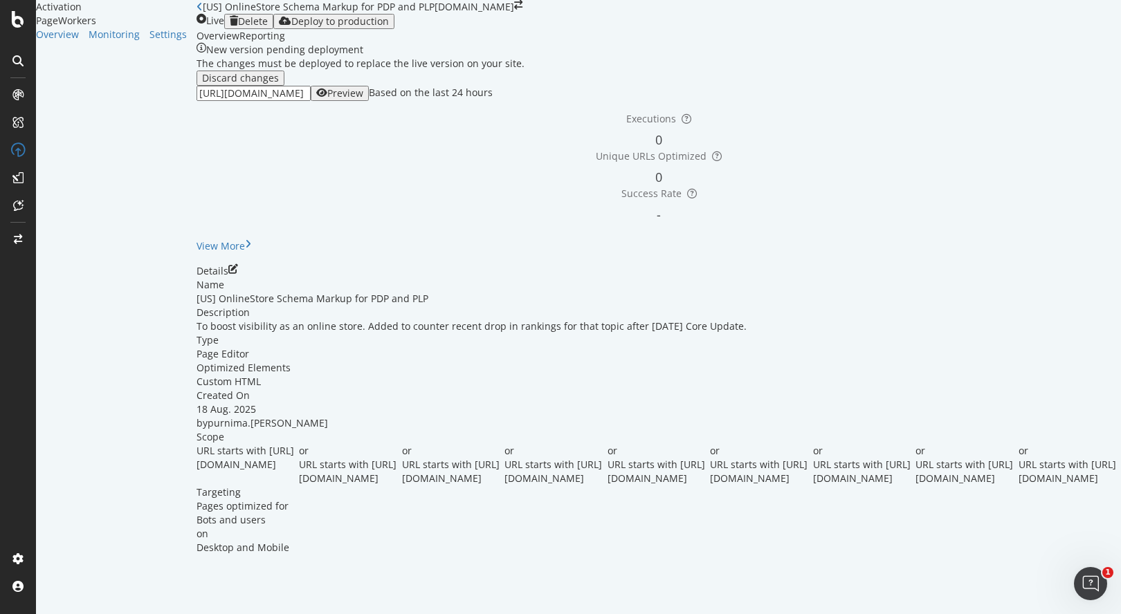
click at [327, 99] on icon "button" at bounding box center [321, 93] width 11 height 11
click at [238, 274] on icon "pen-to-square" at bounding box center [233, 269] width 10 height 10
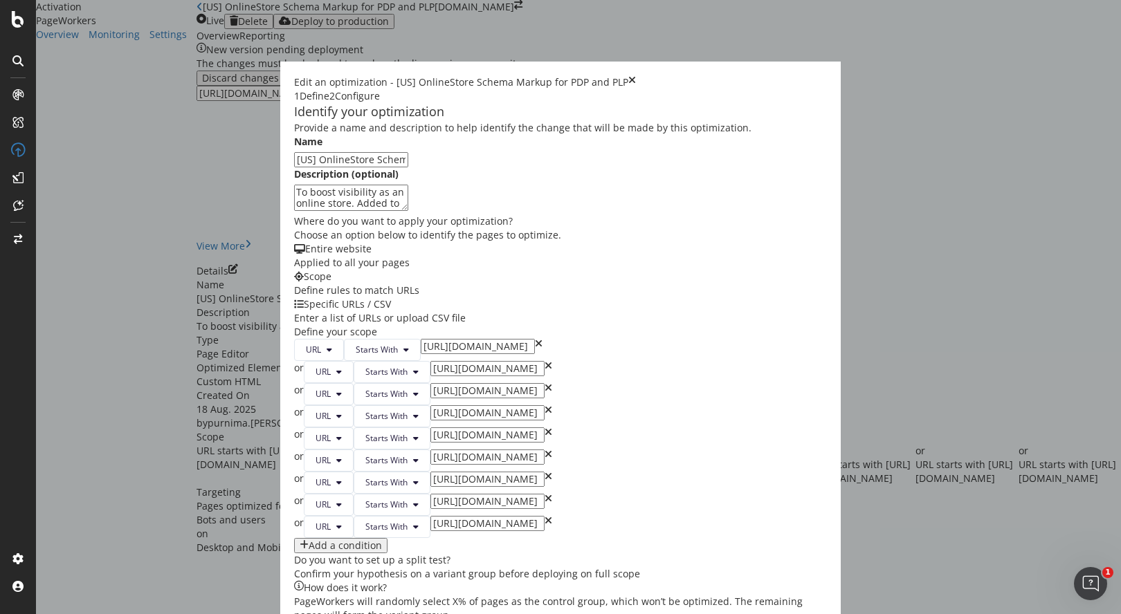
drag, startPoint x: 330, startPoint y: 184, endPoint x: 297, endPoint y: 184, distance: 33.2
click at [297, 167] on input "[US] OnlineStore Schema Markup for PDP and PLP" at bounding box center [351, 159] width 114 height 15
type input "[US] OnlineStore Schema Markup for PLP"
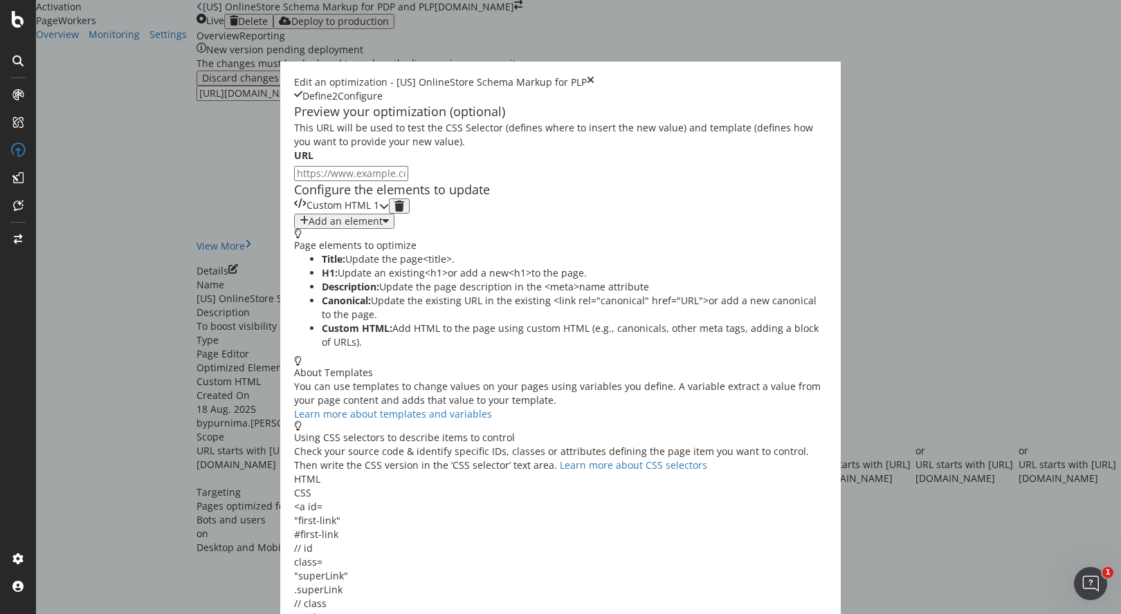
scroll to position [0, 0]
click at [389, 211] on icon "modal" at bounding box center [384, 206] width 10 height 10
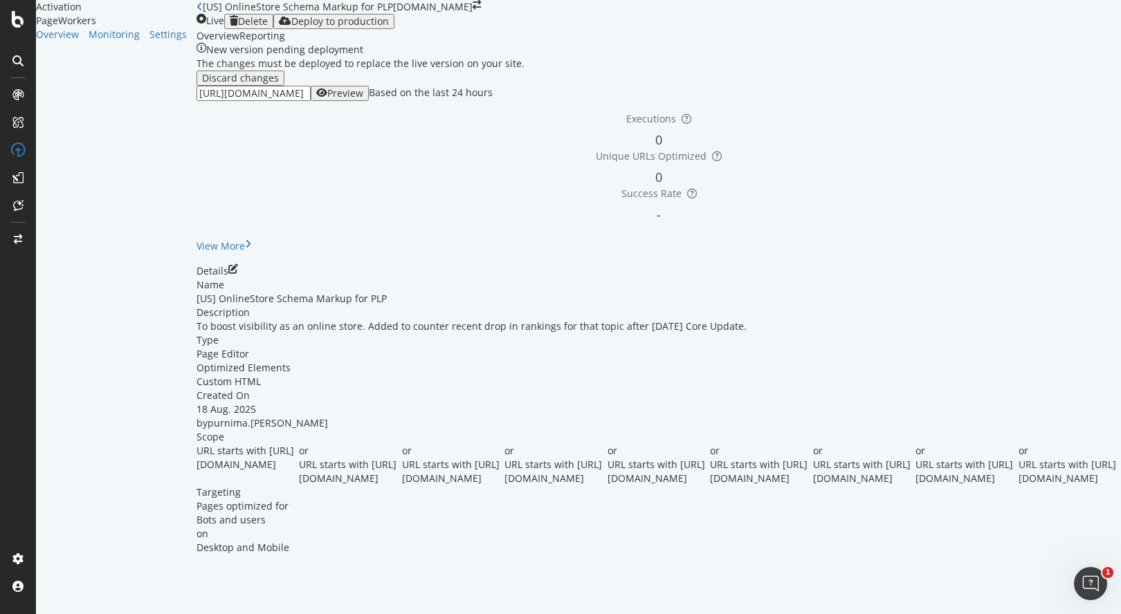
click at [8, 614] on icon "close toast" at bounding box center [4, 621] width 8 height 14
click at [389, 27] on div "Deploy to production" at bounding box center [340, 21] width 98 height 11
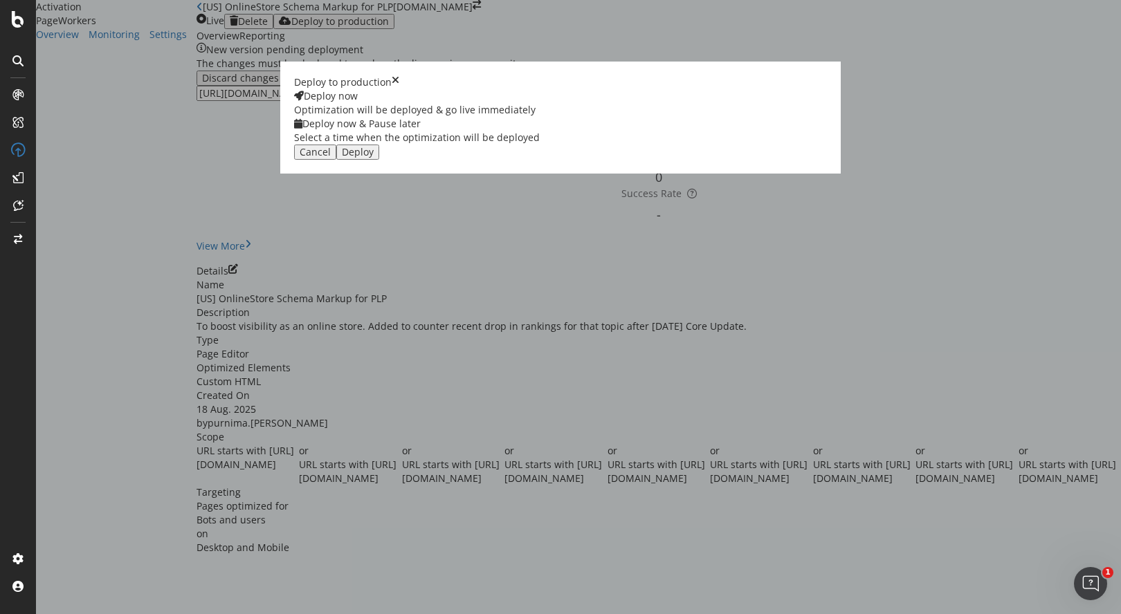
click at [374, 158] on div "Deploy" at bounding box center [358, 152] width 32 height 11
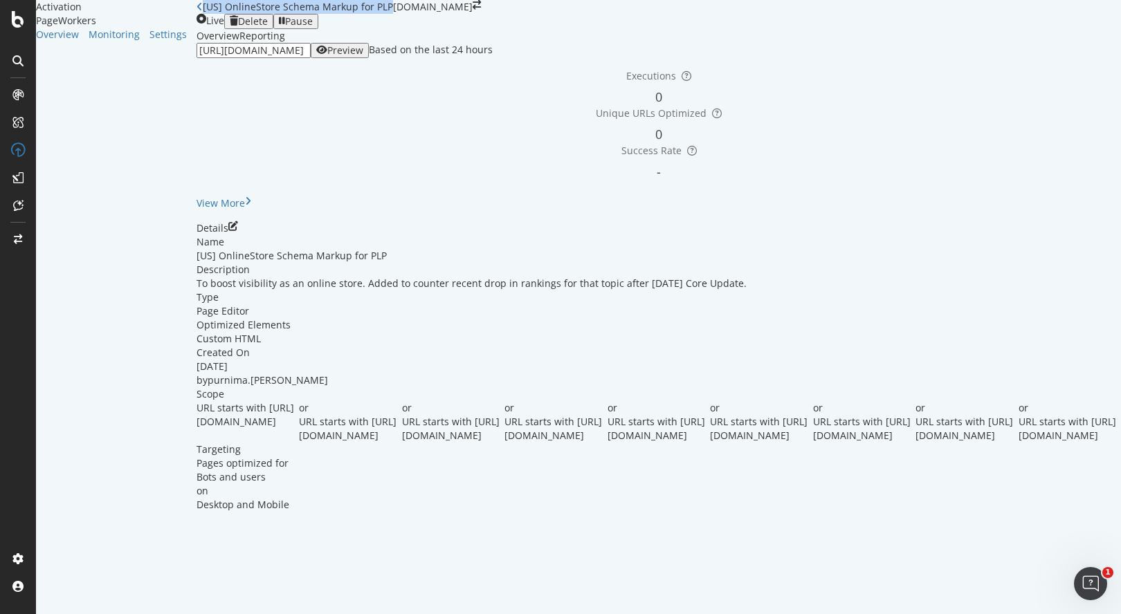
drag, startPoint x: 466, startPoint y: 22, endPoint x: 189, endPoint y: 25, distance: 277.5
click at [197, 14] on div "[US] OnlineStore Schema Markup for PLP" at bounding box center [295, 7] width 197 height 14
copy div "[US] OnlineStore Schema Markup for PLP"
click at [238, 231] on icon "pen-to-square" at bounding box center [233, 226] width 10 height 10
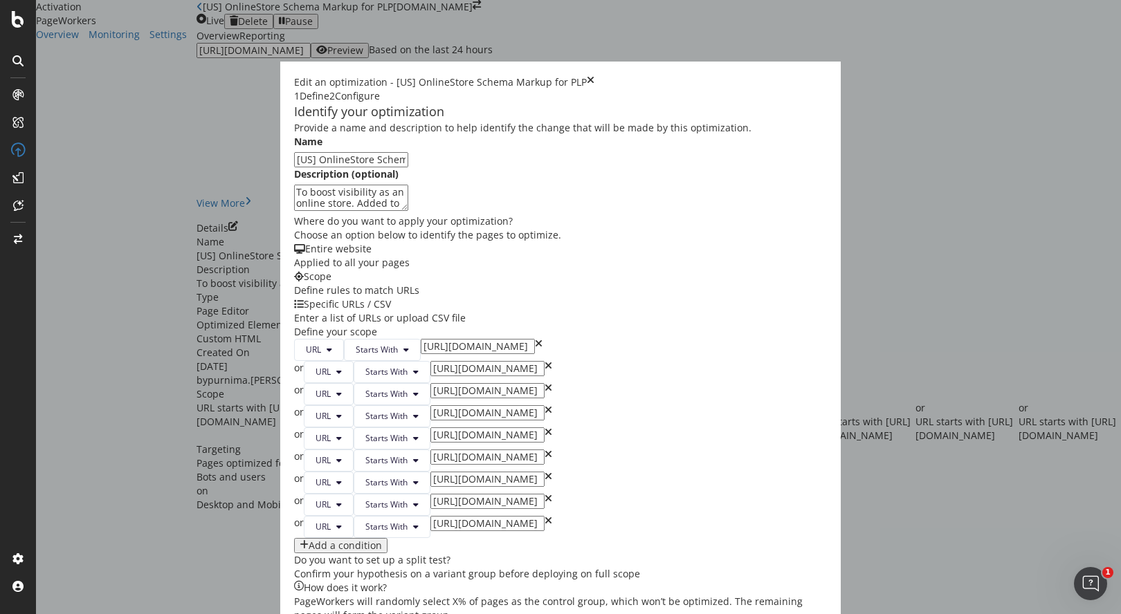
drag, startPoint x: 217, startPoint y: 259, endPoint x: 145, endPoint y: 239, distance: 74.7
click at [294, 211] on textarea "To boost visibility as an online store. Added to counter recent drop in ranking…" at bounding box center [351, 198] width 114 height 26
click at [421, 354] on input "[URL][DOMAIN_NAME]" at bounding box center [478, 346] width 114 height 15
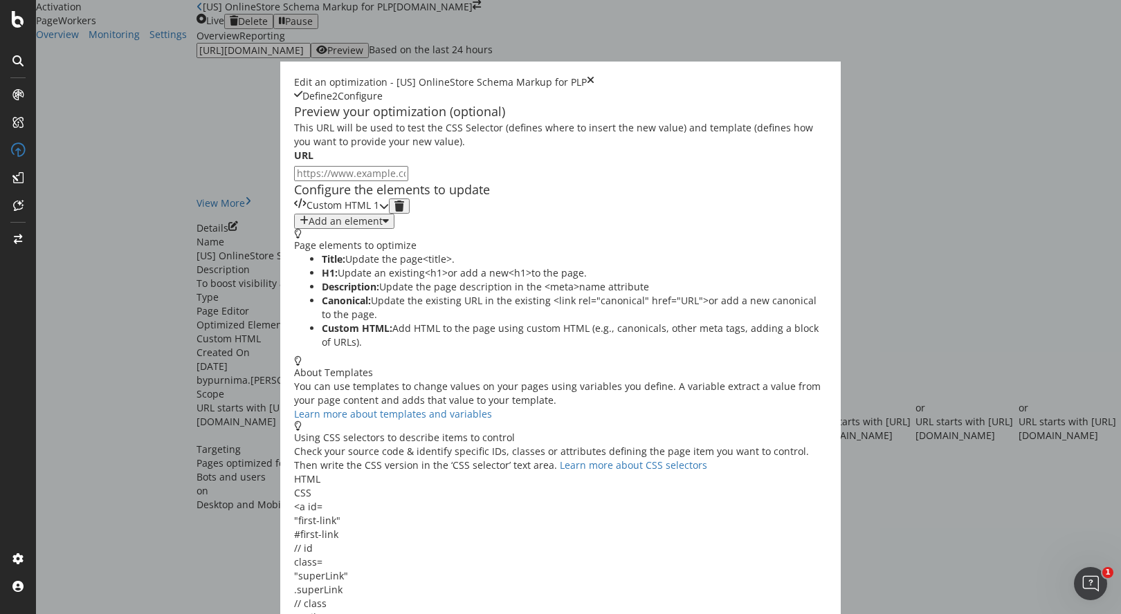
click at [389, 214] on div "modal" at bounding box center [384, 206] width 10 height 15
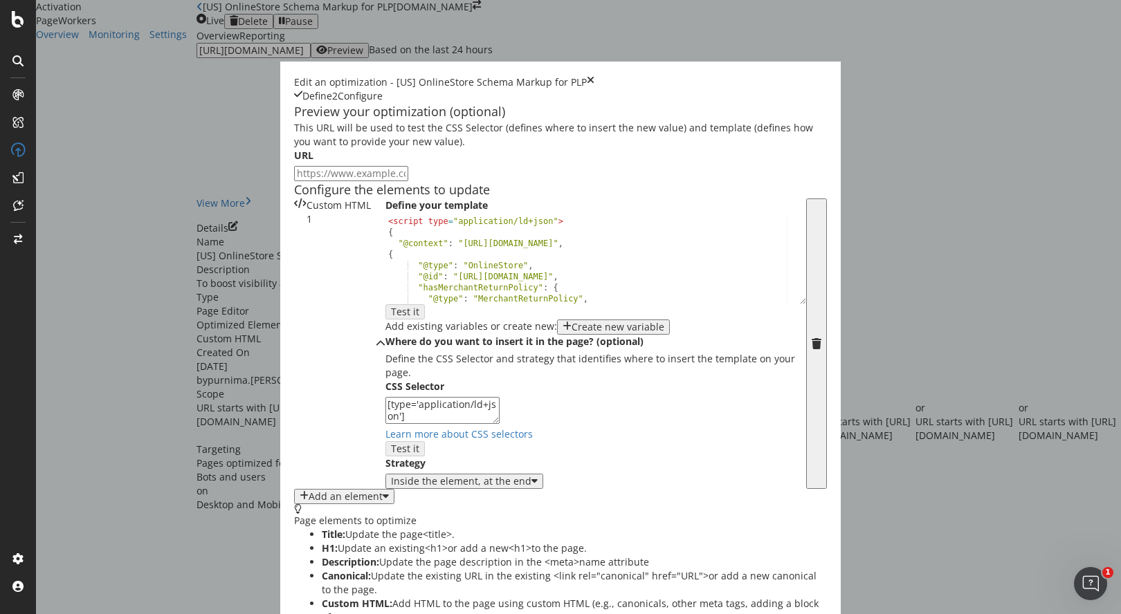
click at [385, 325] on div "< script type = "application/ld+json" > { "@context" : "https://schema.org" , {…" at bounding box center [590, 270] width 410 height 109
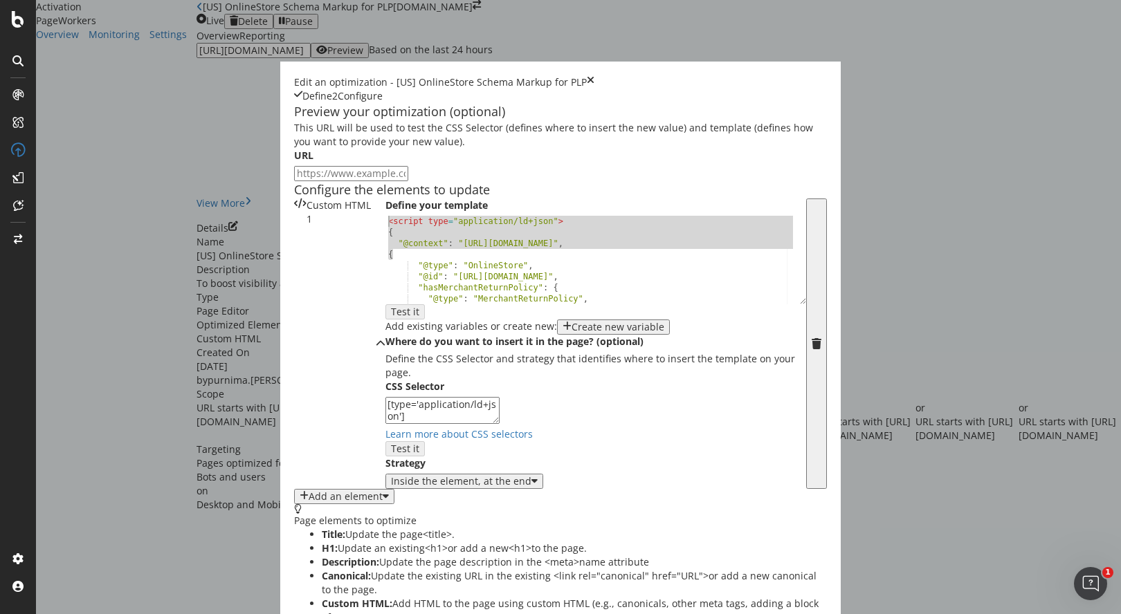
drag, startPoint x: 178, startPoint y: 360, endPoint x: 154, endPoint y: 327, distance: 41.1
click at [385, 327] on div "Define your template < script type = "application/ld+json" > { "@context" : "ht…" at bounding box center [595, 344] width 421 height 291
type textarea "<script type="application/ld+json"> {"
drag, startPoint x: 277, startPoint y: 398, endPoint x: 159, endPoint y: 394, distance: 118.4
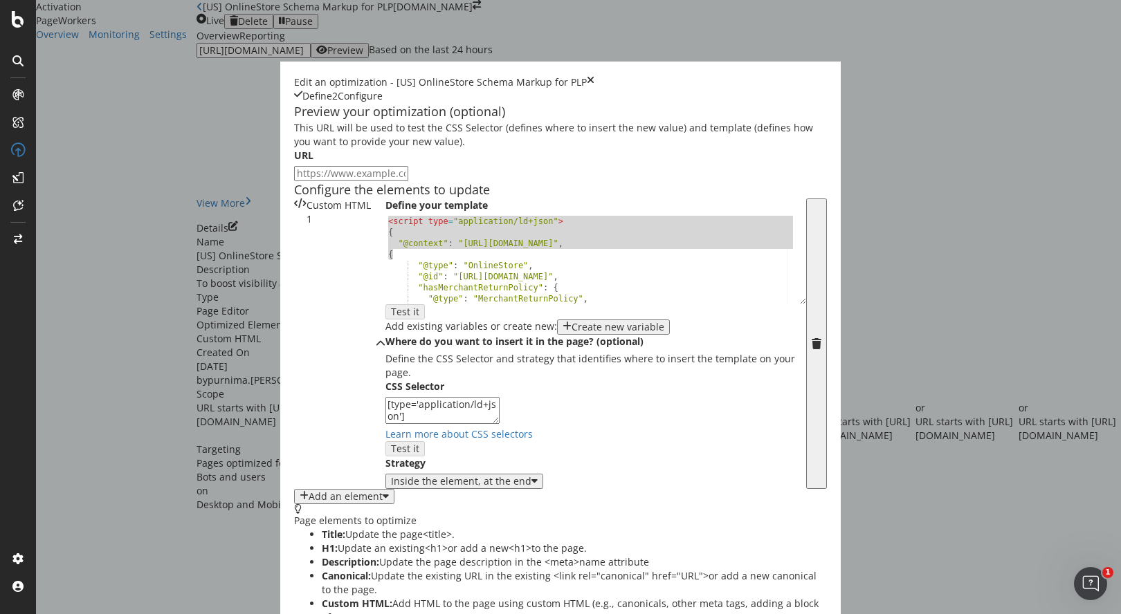
click at [385, 394] on div "Define your template <script type="application/ld+json"> { < script type = "app…" at bounding box center [595, 344] width 421 height 291
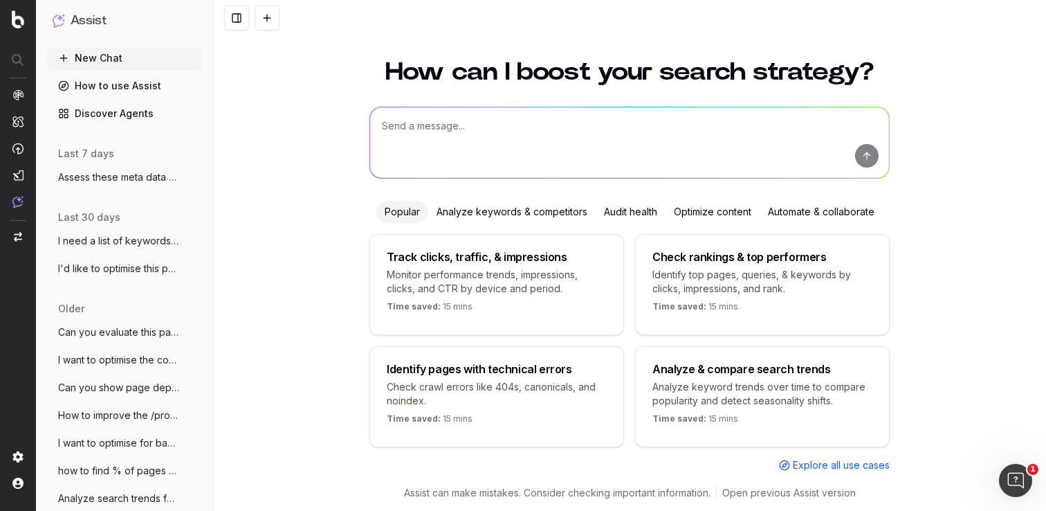
scroll to position [26, 0]
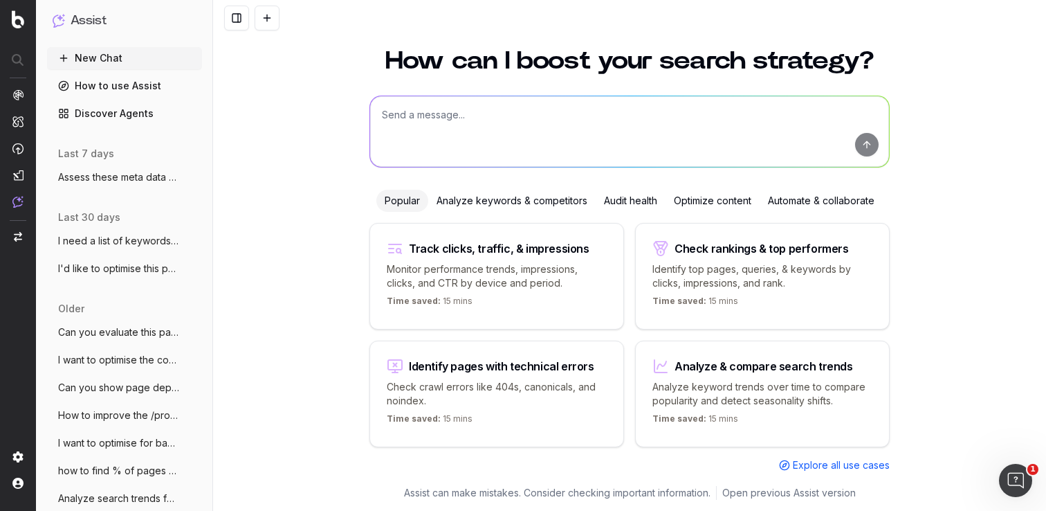
click at [538, 126] on textarea at bounding box center [629, 131] width 519 height 71
paste textarea "Your online furniture store with modern designs for sofas, tables, beds and mor…"
type textarea "write a suitable meta description for the homepage that includes a mention of t…"
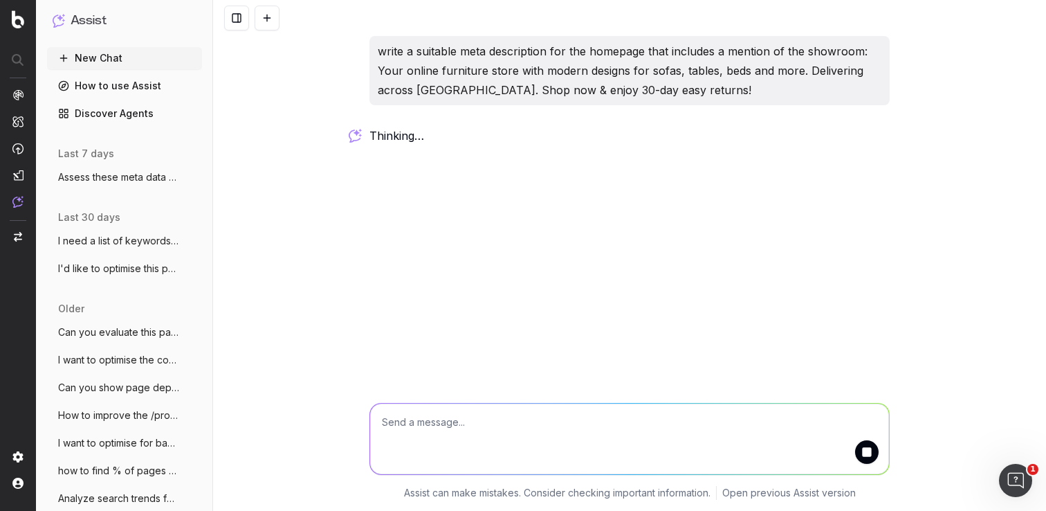
scroll to position [0, 0]
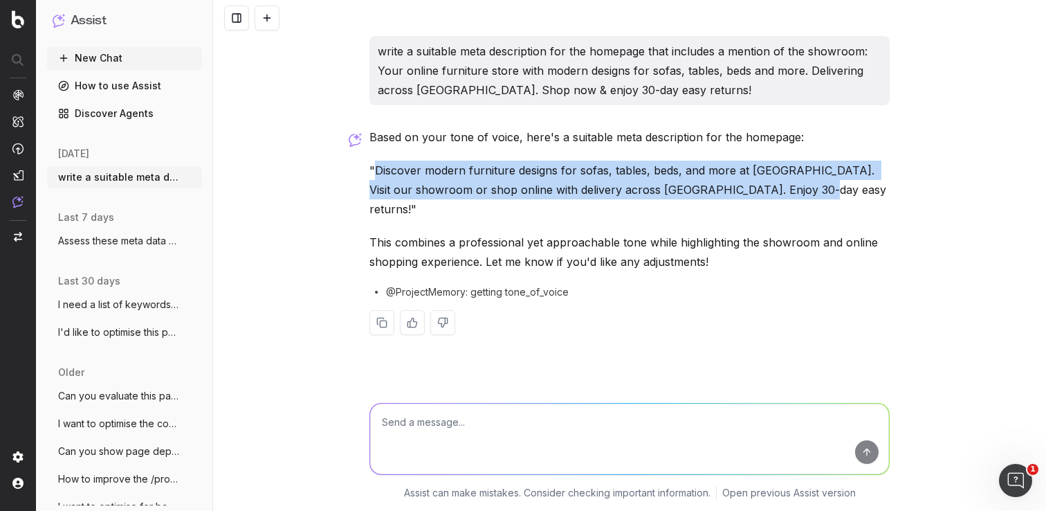
drag, startPoint x: 806, startPoint y: 188, endPoint x: 376, endPoint y: 167, distance: 430.2
click at [376, 167] on p ""Discover modern furniture designs for sofas, tables, beds, and more at Castler…" at bounding box center [630, 190] width 520 height 58
copy p "Discover modern furniture designs for sofas, tables, beds, and more at Castlery…"
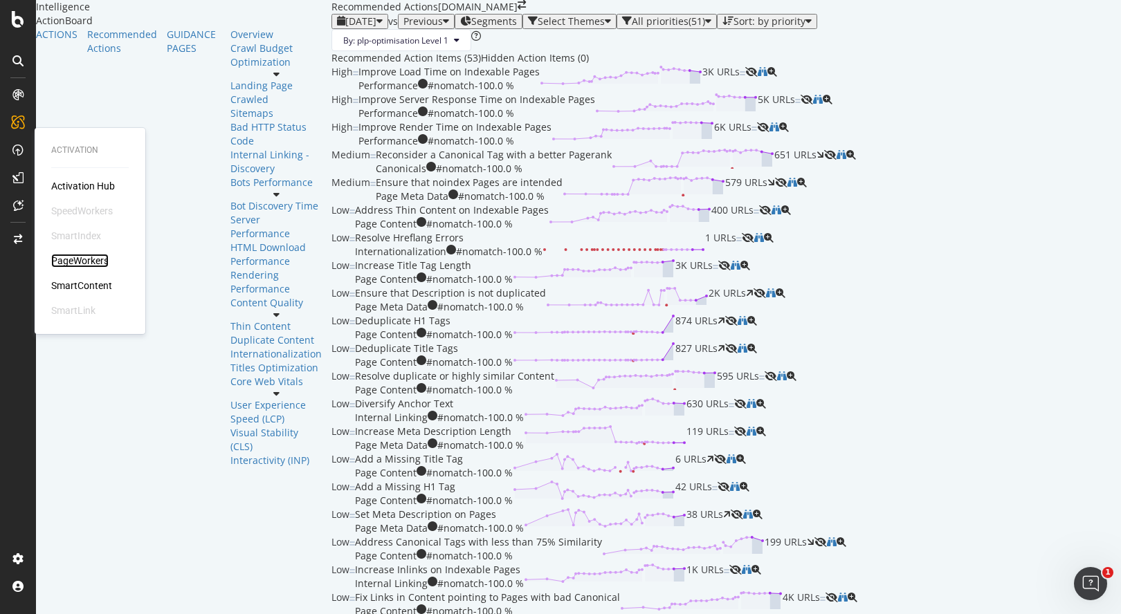
click at [85, 262] on div "PageWorkers" at bounding box center [79, 261] width 57 height 14
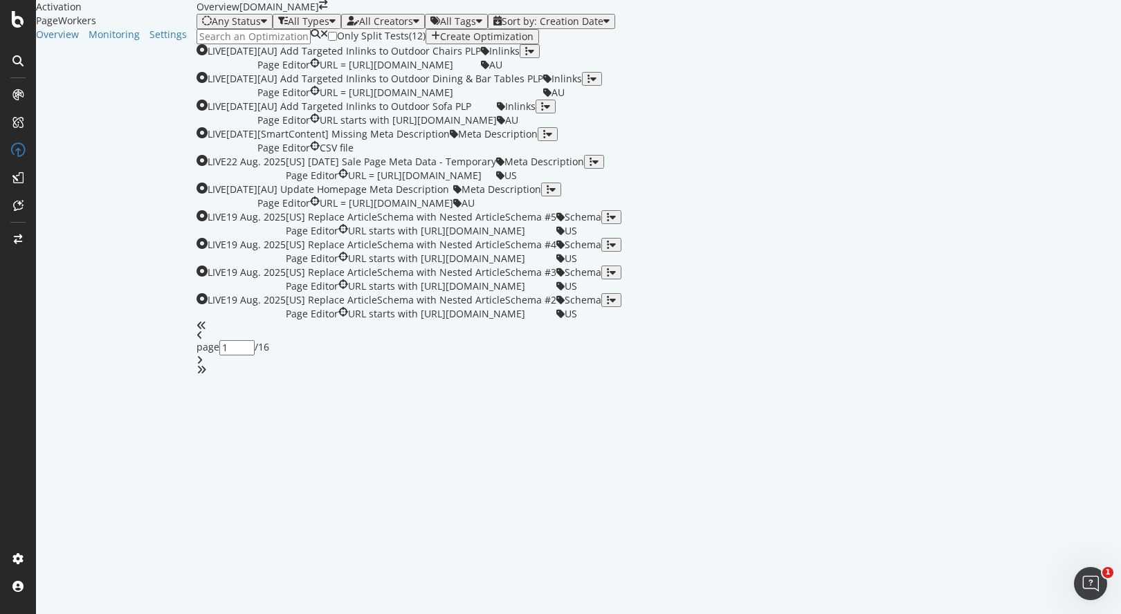
click at [440, 42] on div "button" at bounding box center [435, 36] width 9 height 11
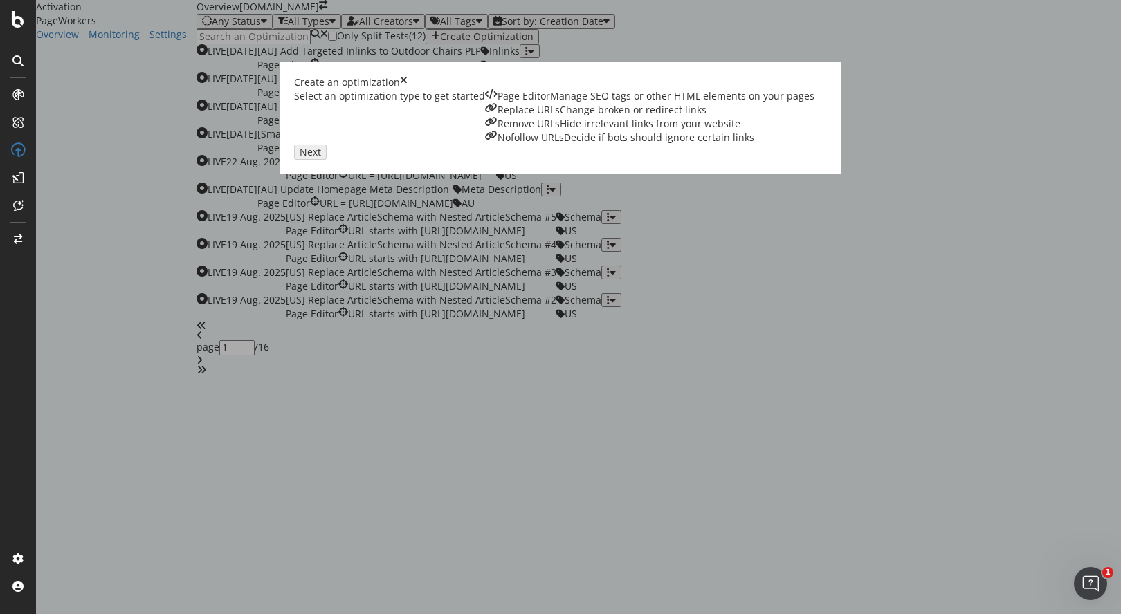
click at [485, 103] on div "Page Editor Manage SEO tags or other HTML elements on your pages" at bounding box center [649, 96] width 329 height 14
click at [321, 158] on div "Next" at bounding box center [310, 152] width 21 height 11
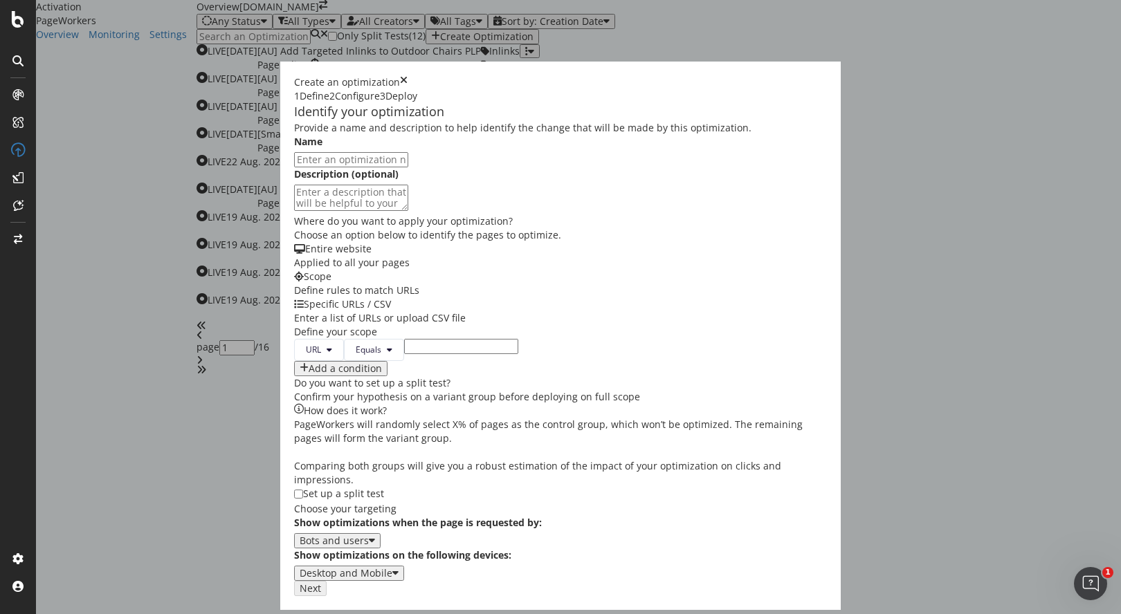
click at [348, 167] on input "modal" at bounding box center [351, 159] width 114 height 15
paste input "[US] OnlineStore Schema Markup for PLP"
type input "[US] OnlineStore Schema Markup for PDP"
click at [408, 211] on textarea "modal" at bounding box center [351, 198] width 114 height 26
paste textarea "To boost visibility as an online store. Added to counter recent drop in ranking…"
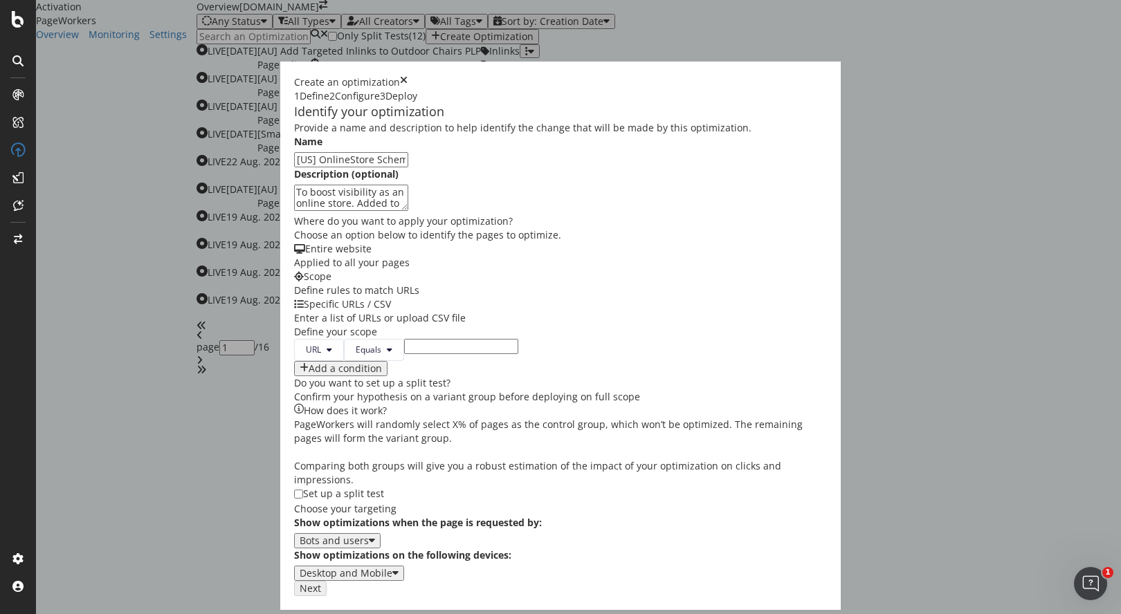
type textarea "To boost visibility as an online store. Added to counter recent drop in ranking…"
click at [404, 354] on input "modal" at bounding box center [461, 346] width 114 height 15
click at [356, 356] on span "Equals" at bounding box center [369, 350] width 26 height 12
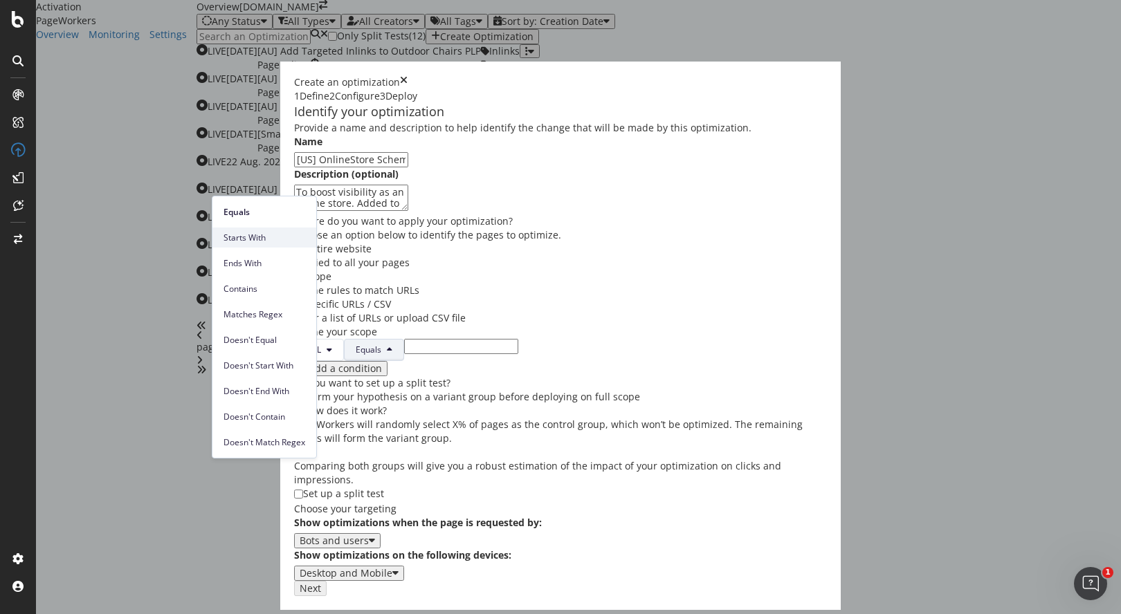
click at [254, 237] on span "Starts With" at bounding box center [265, 238] width 82 height 12
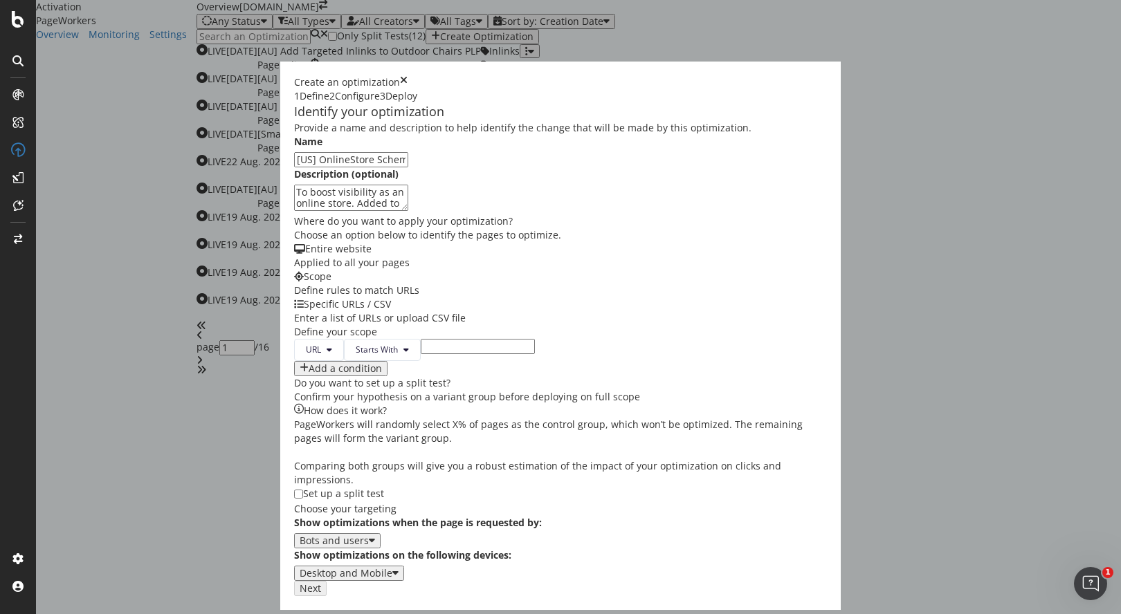
click at [421, 354] on input "modal" at bounding box center [478, 346] width 114 height 15
paste input "[URL][DOMAIN_NAME]"
type input "[URL][DOMAIN_NAME]"
drag, startPoint x: 397, startPoint y: 468, endPoint x: 495, endPoint y: 470, distance: 98.3
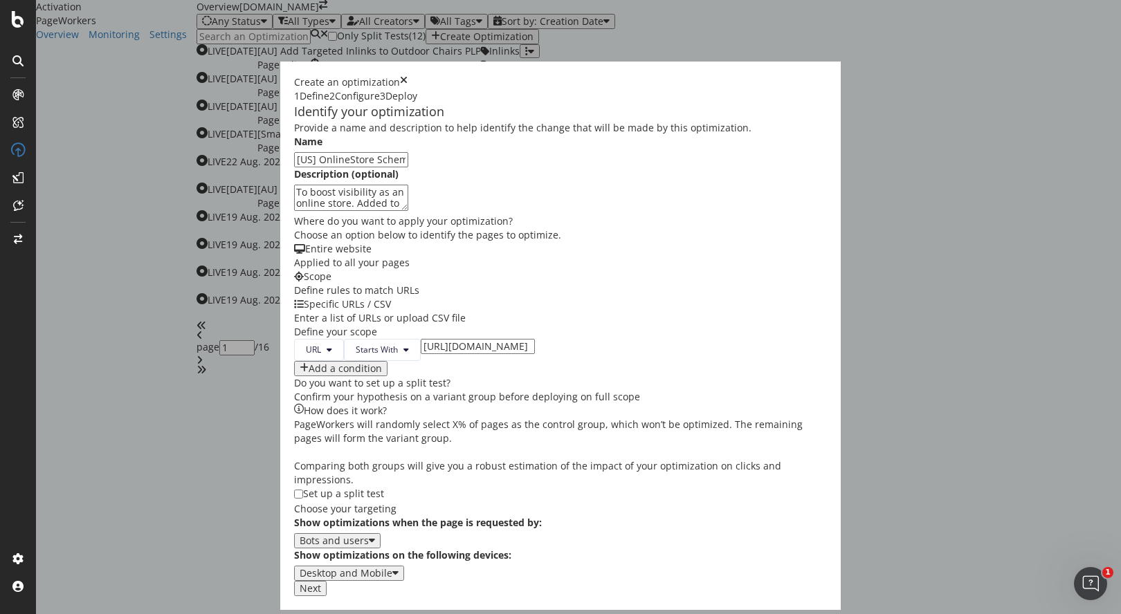
click at [495, 376] on div "URL Starts With [URL][DOMAIN_NAME] Add a condition" at bounding box center [560, 357] width 533 height 37
click at [570, 376] on div "URL Starts With [URL][DOMAIN_NAME] Add a condition" at bounding box center [560, 357] width 533 height 37
click at [321, 593] on div "Next" at bounding box center [310, 588] width 21 height 11
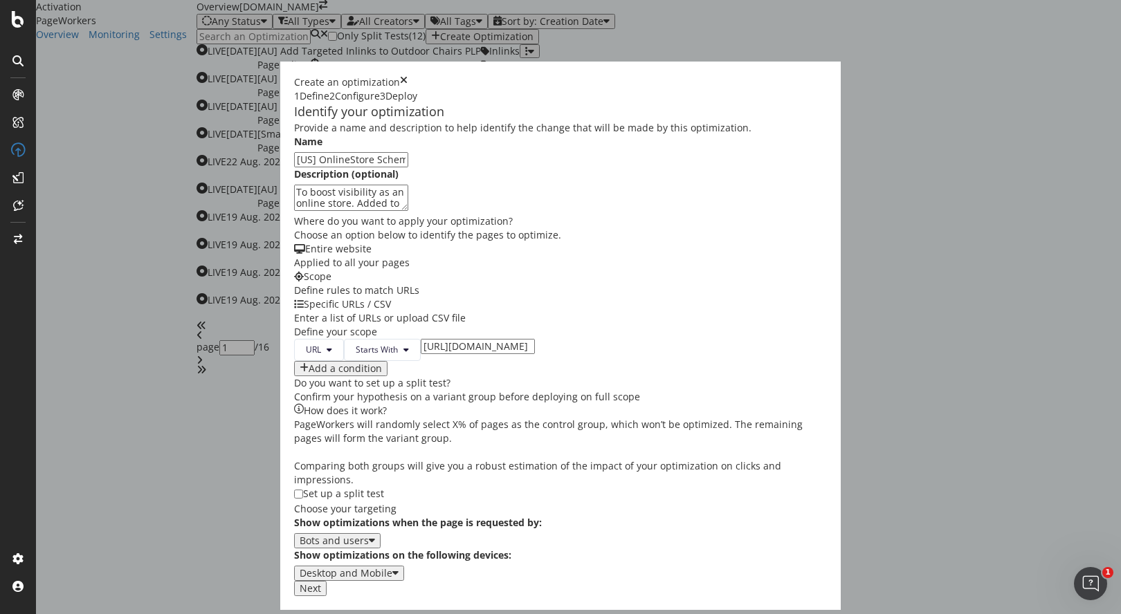
scroll to position [0, 0]
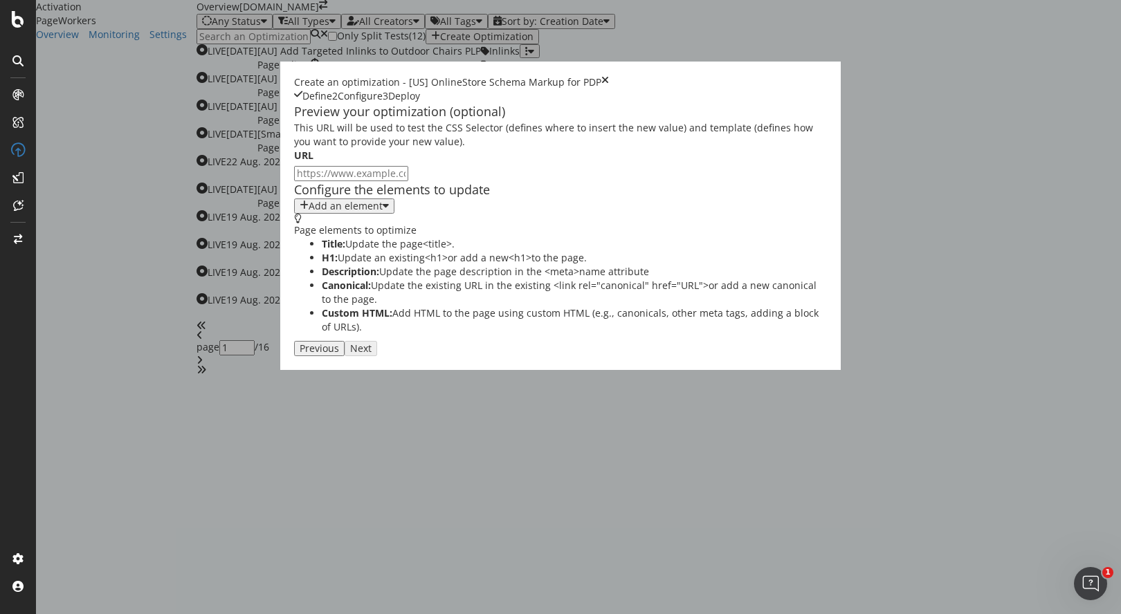
click at [309, 212] on div "Add an element" at bounding box center [346, 206] width 74 height 11
click at [204, 374] on div "Custom HTML" at bounding box center [179, 369] width 55 height 12
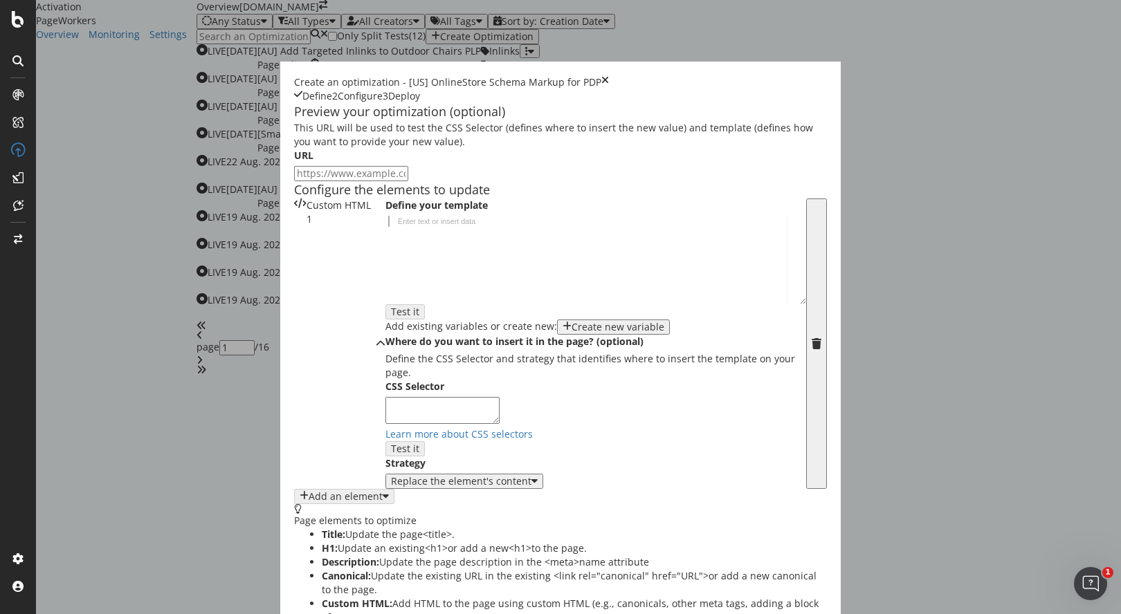
click at [385, 325] on div "modal" at bounding box center [595, 270] width 421 height 109
paste textarea "{"
type textarea "{"
paste textarea "Cursor at row 4"
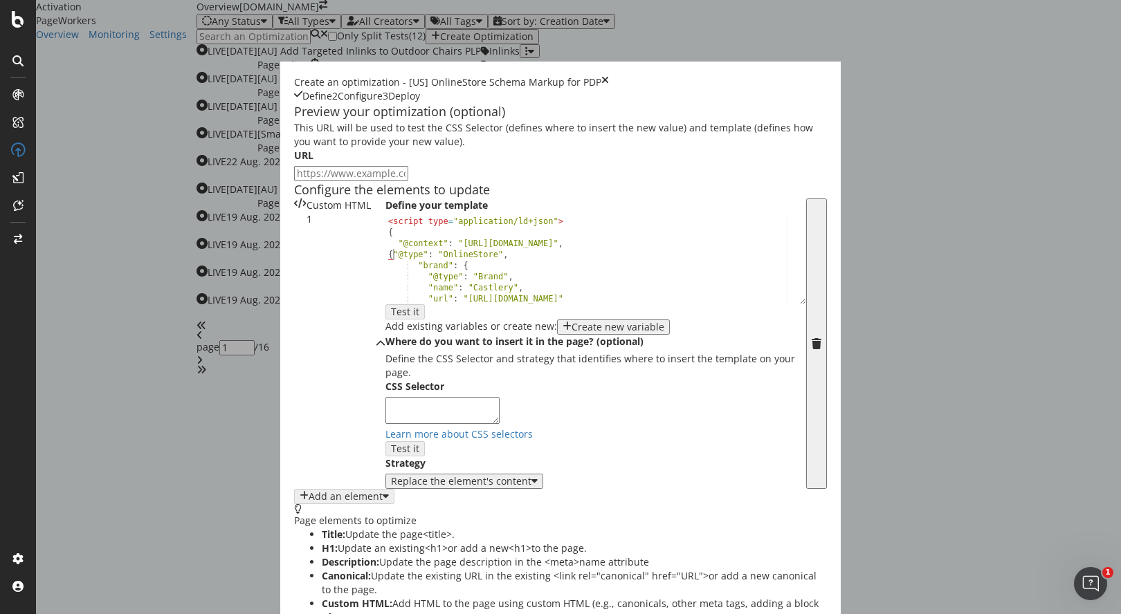
click at [385, 325] on div "< script type = "application/ld+json" > { "@context" : "[URL][DOMAIN_NAME]" , {…" at bounding box center [590, 270] width 410 height 109
type textarea "{"@type": "OnlineStore","
click at [385, 325] on div "< script type = "application/ld+json" > { "@context" : "[URL][DOMAIN_NAME]" , {…" at bounding box center [590, 270] width 410 height 109
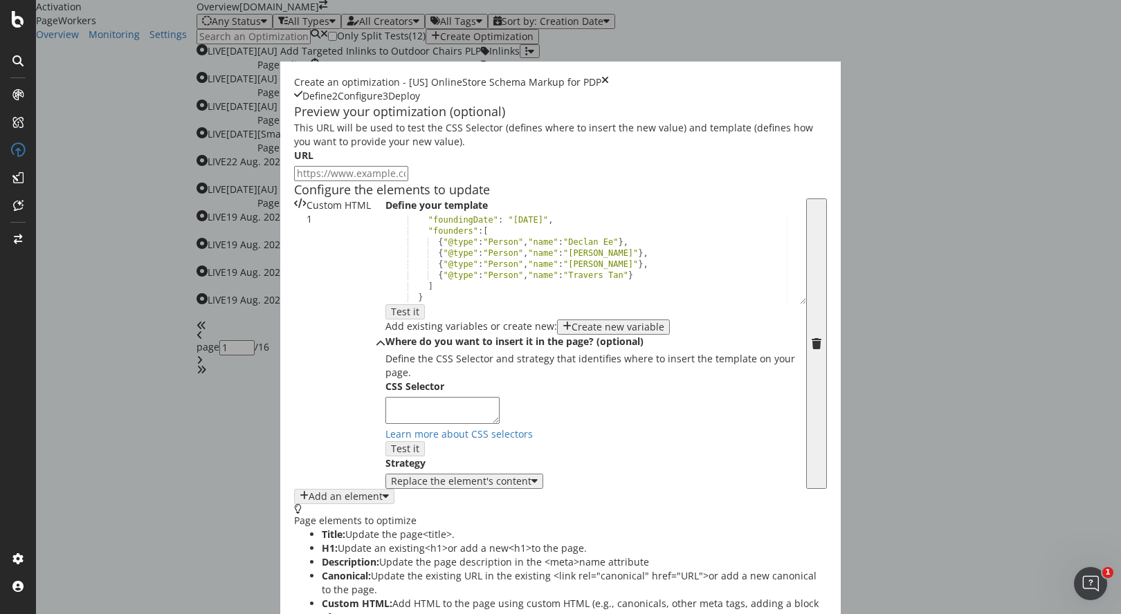
scroll to position [129, 0]
click at [385, 423] on textarea "modal" at bounding box center [442, 410] width 114 height 26
paste textarea "[type='application/ld+json']"
type textarea "[type='application/ld+json']"
click at [391, 487] on div "Replace the element's content" at bounding box center [464, 481] width 147 height 11
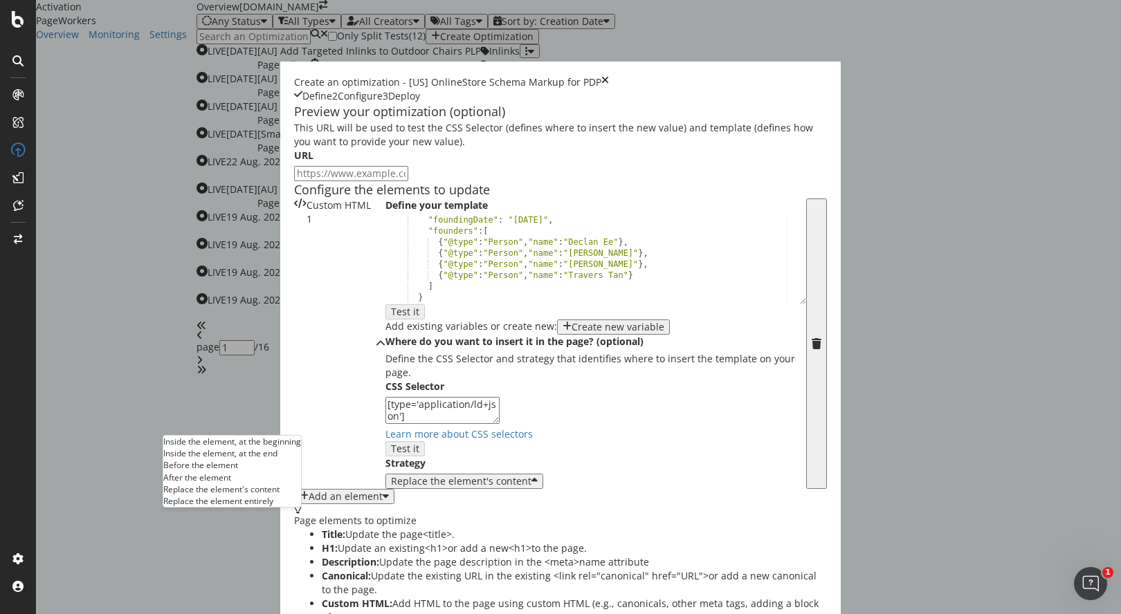
click at [279, 448] on div "Inside the element, at the end" at bounding box center [232, 454] width 138 height 12
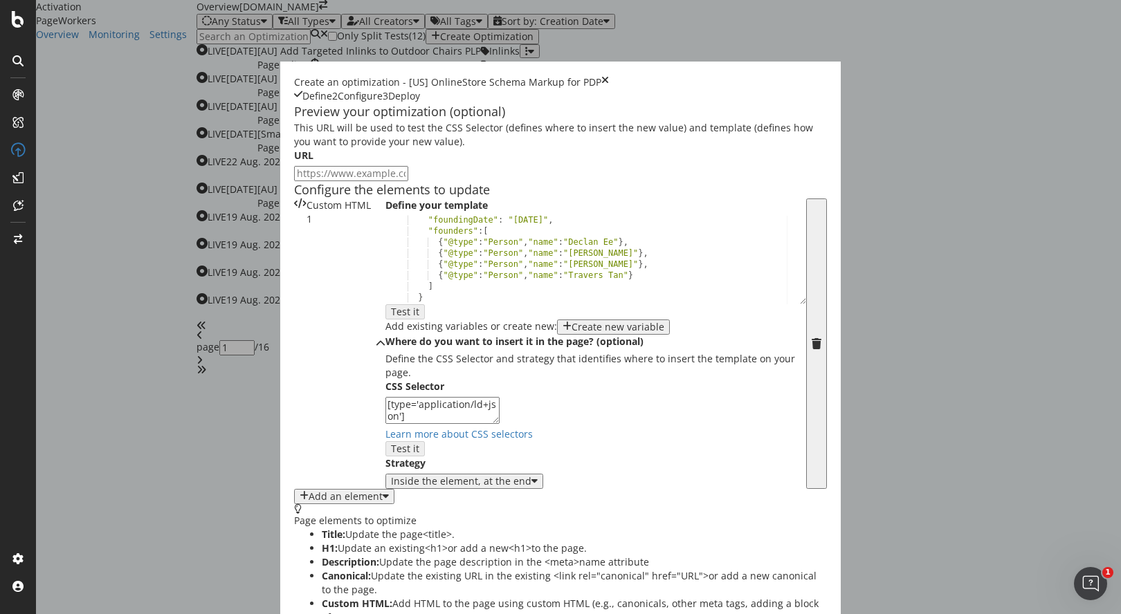
scroll to position [163, 0]
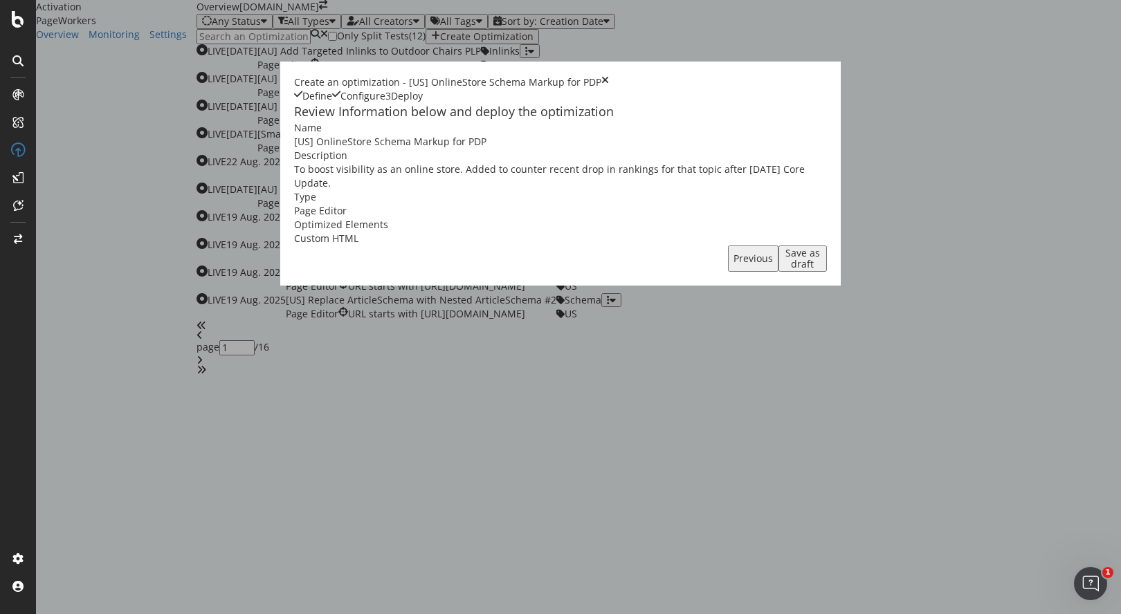
click at [821, 270] on div "Save as draft" at bounding box center [802, 259] width 37 height 22
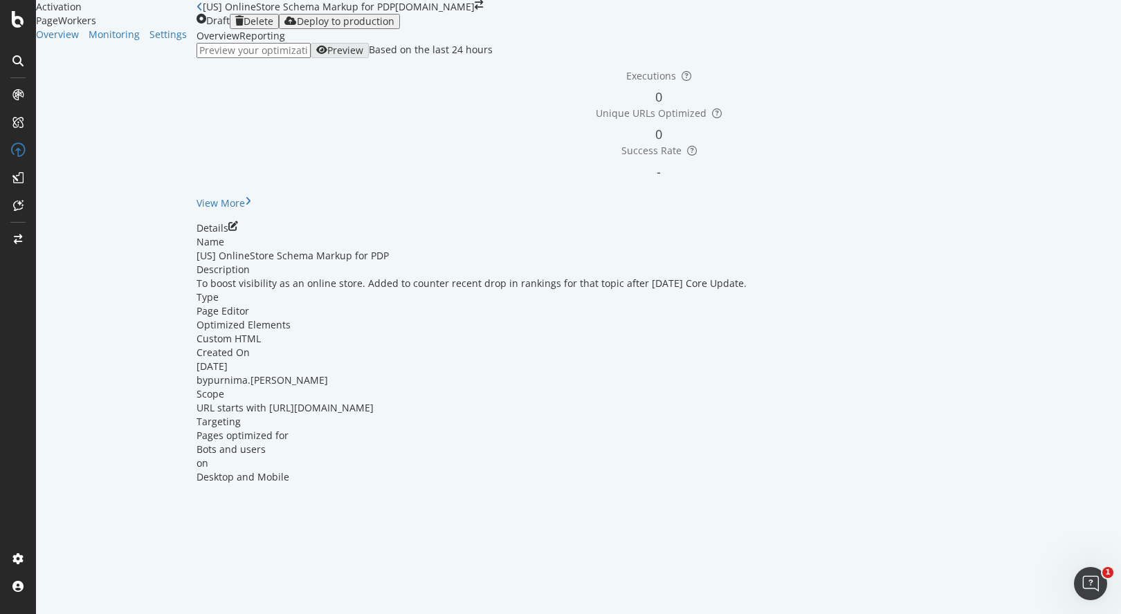
click at [248, 58] on input "url" at bounding box center [254, 50] width 114 height 15
paste input "[URL][DOMAIN_NAME][PERSON_NAME]"
type input "[URL][DOMAIN_NAME][PERSON_NAME]"
click at [363, 56] on div "Preview" at bounding box center [345, 50] width 36 height 11
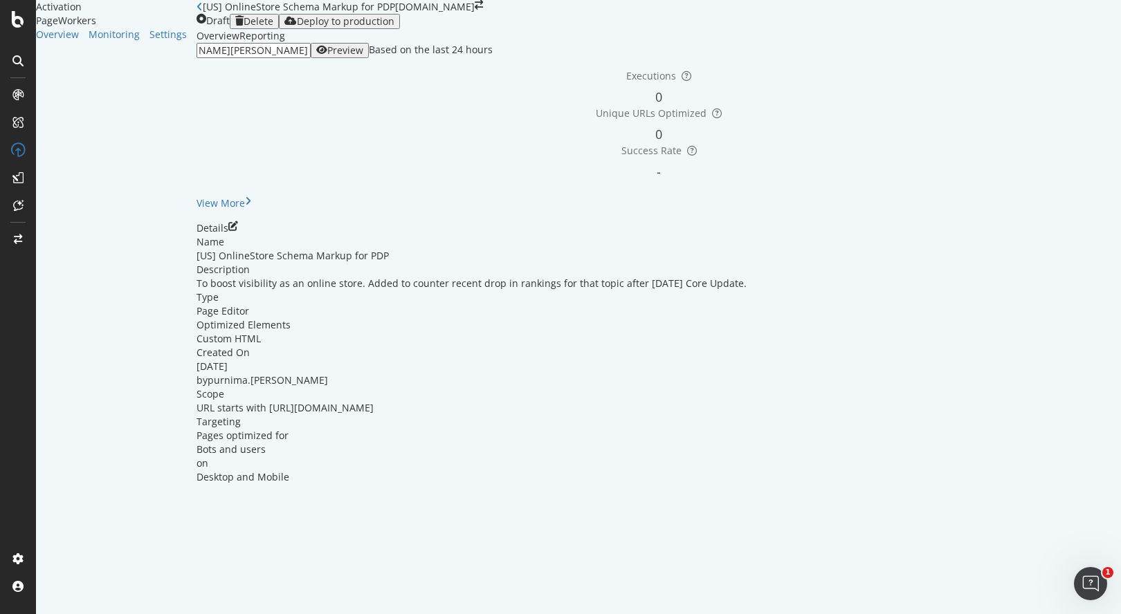
scroll to position [0, 0]
click at [394, 27] on div "Deploy to production" at bounding box center [346, 21] width 98 height 11
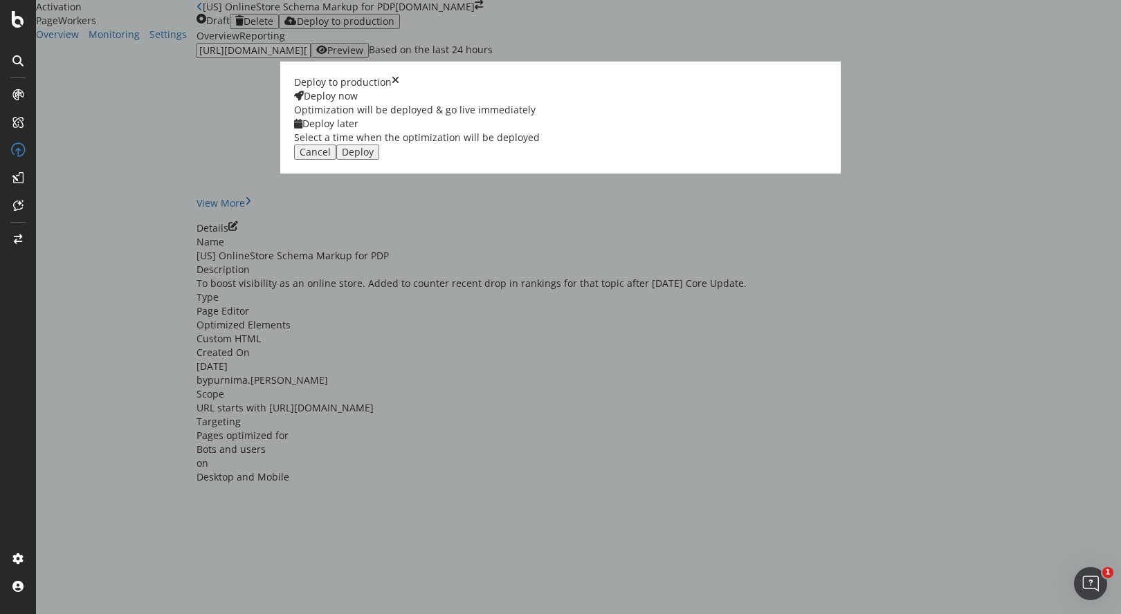
click at [374, 158] on div "Deploy" at bounding box center [358, 152] width 32 height 11
